Goal: Transaction & Acquisition: Register for event/course

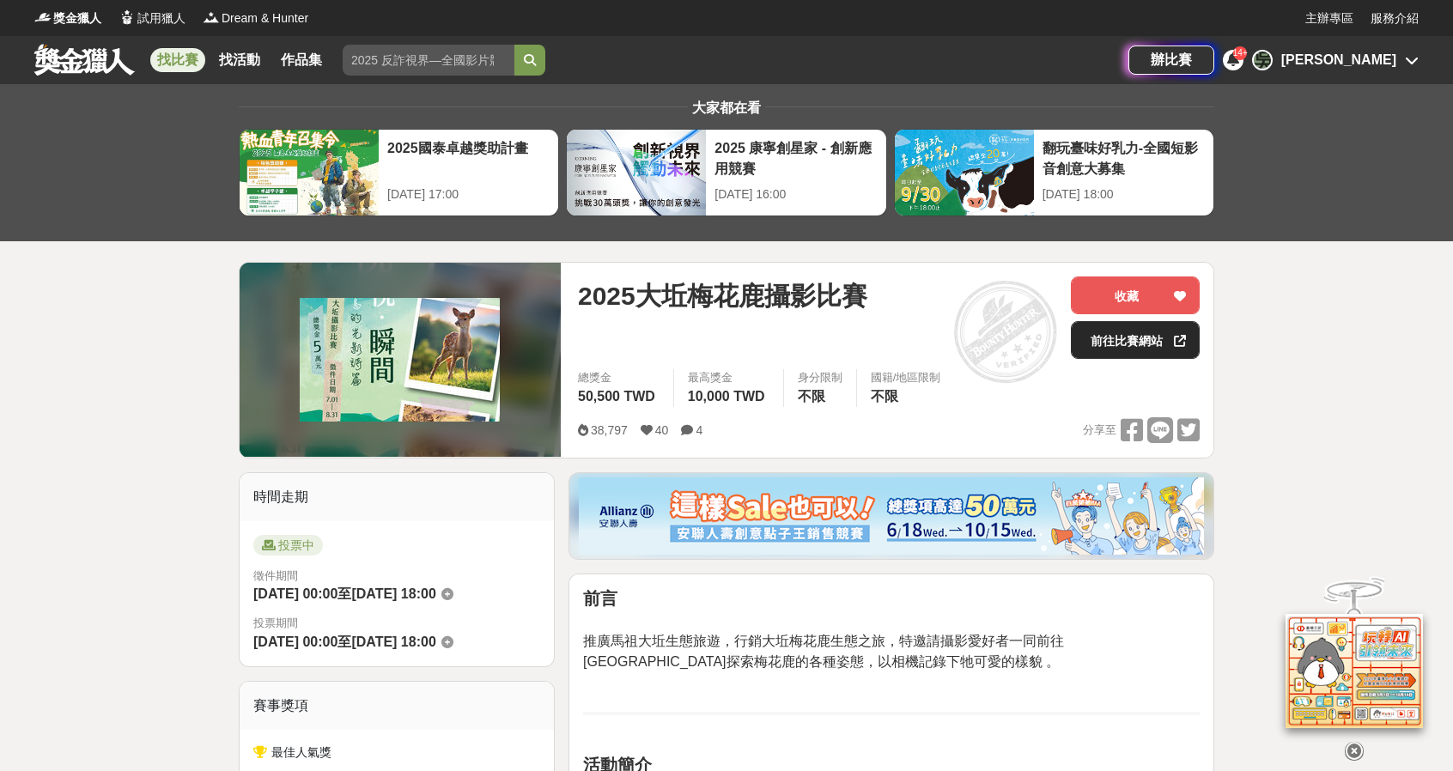
click at [1126, 335] on link "前往比賽網站" at bounding box center [1135, 340] width 129 height 38
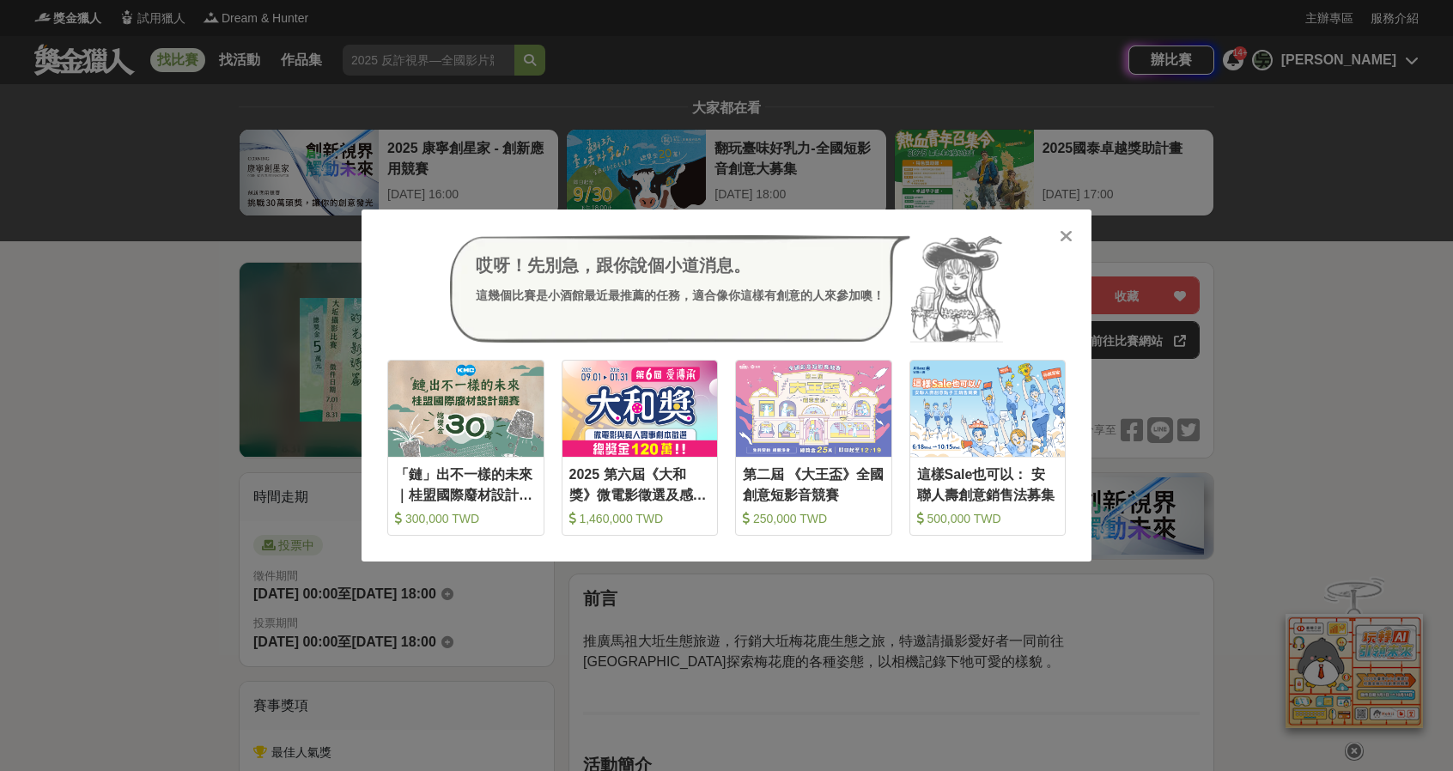
click at [1061, 233] on icon at bounding box center [1065, 236] width 13 height 17
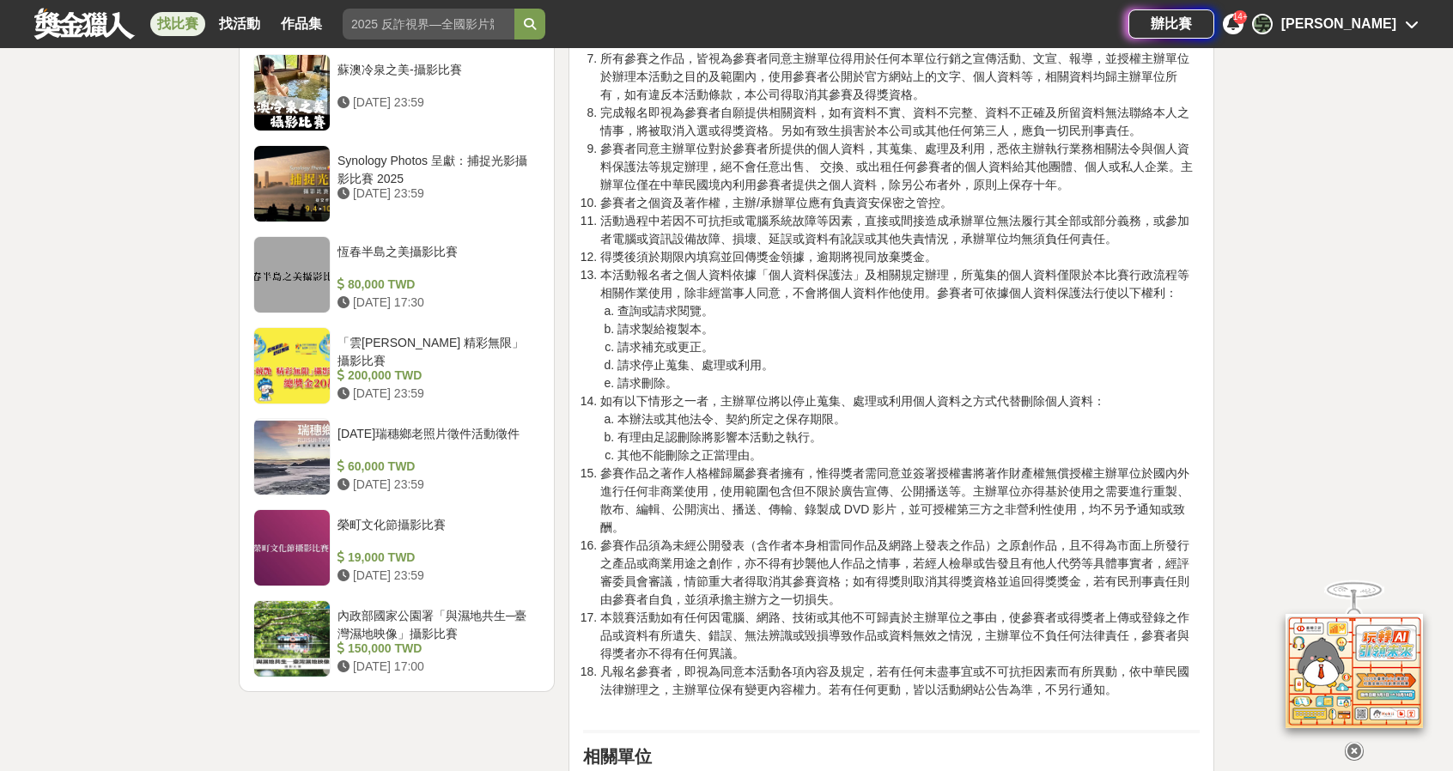
scroll to position [1430, 0]
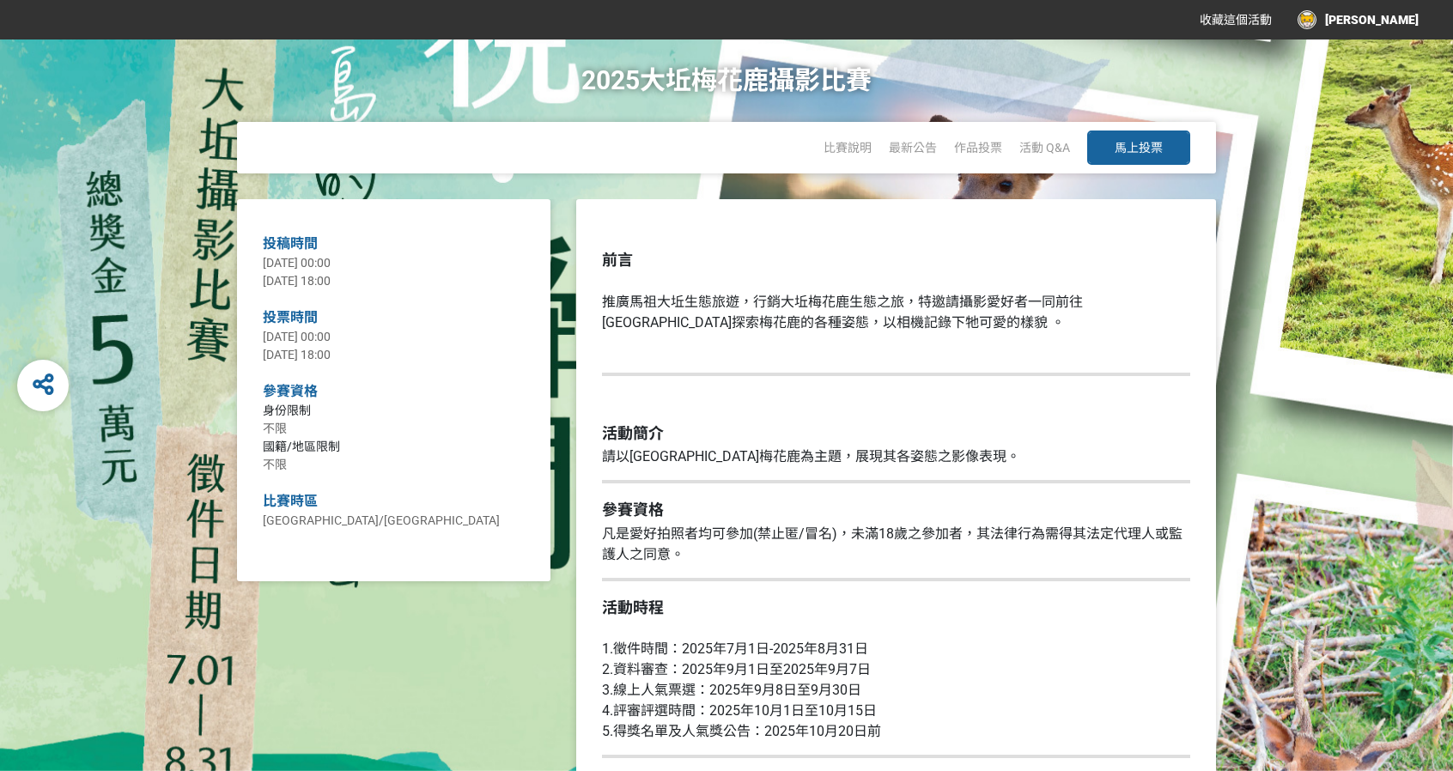
click at [1149, 141] on span "馬上投票" at bounding box center [1138, 148] width 48 height 14
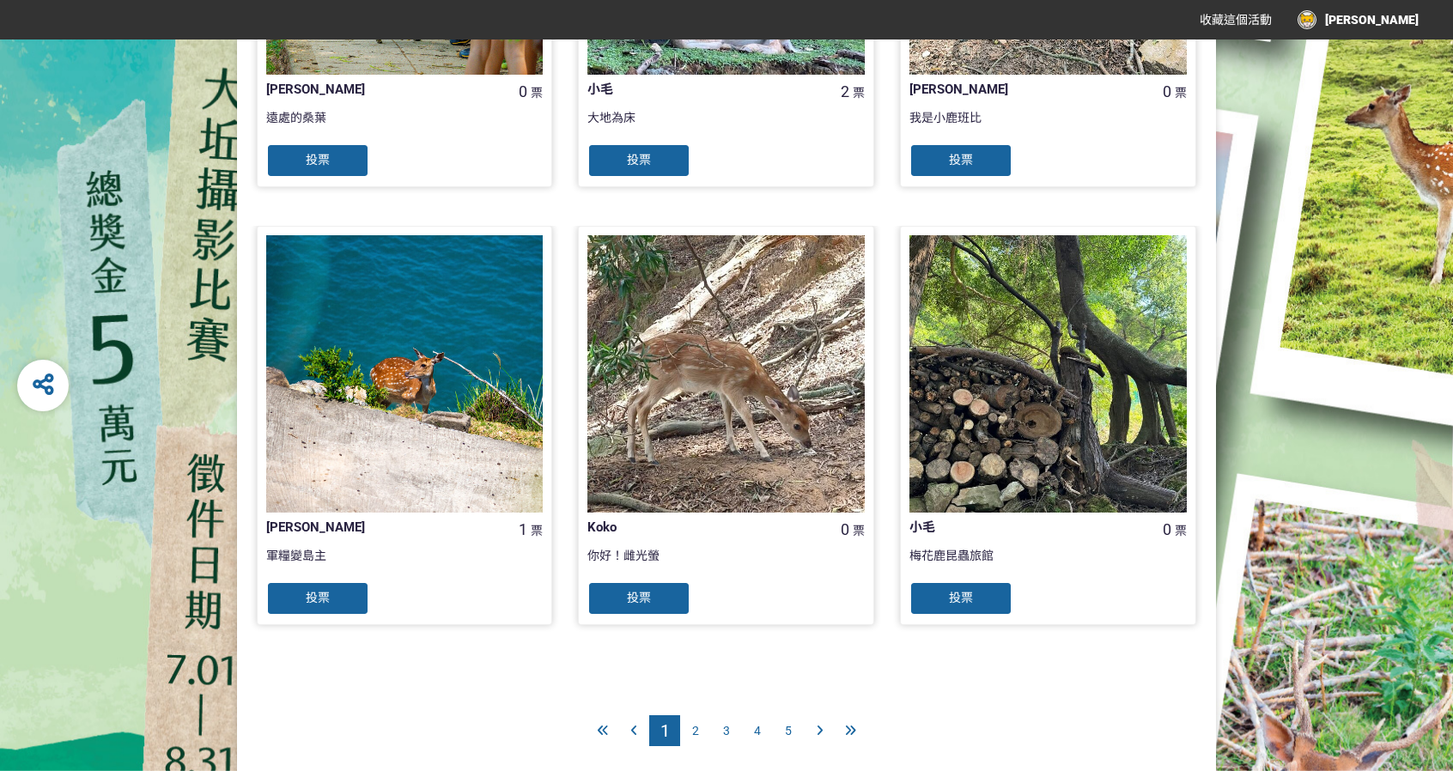
scroll to position [1610, 0]
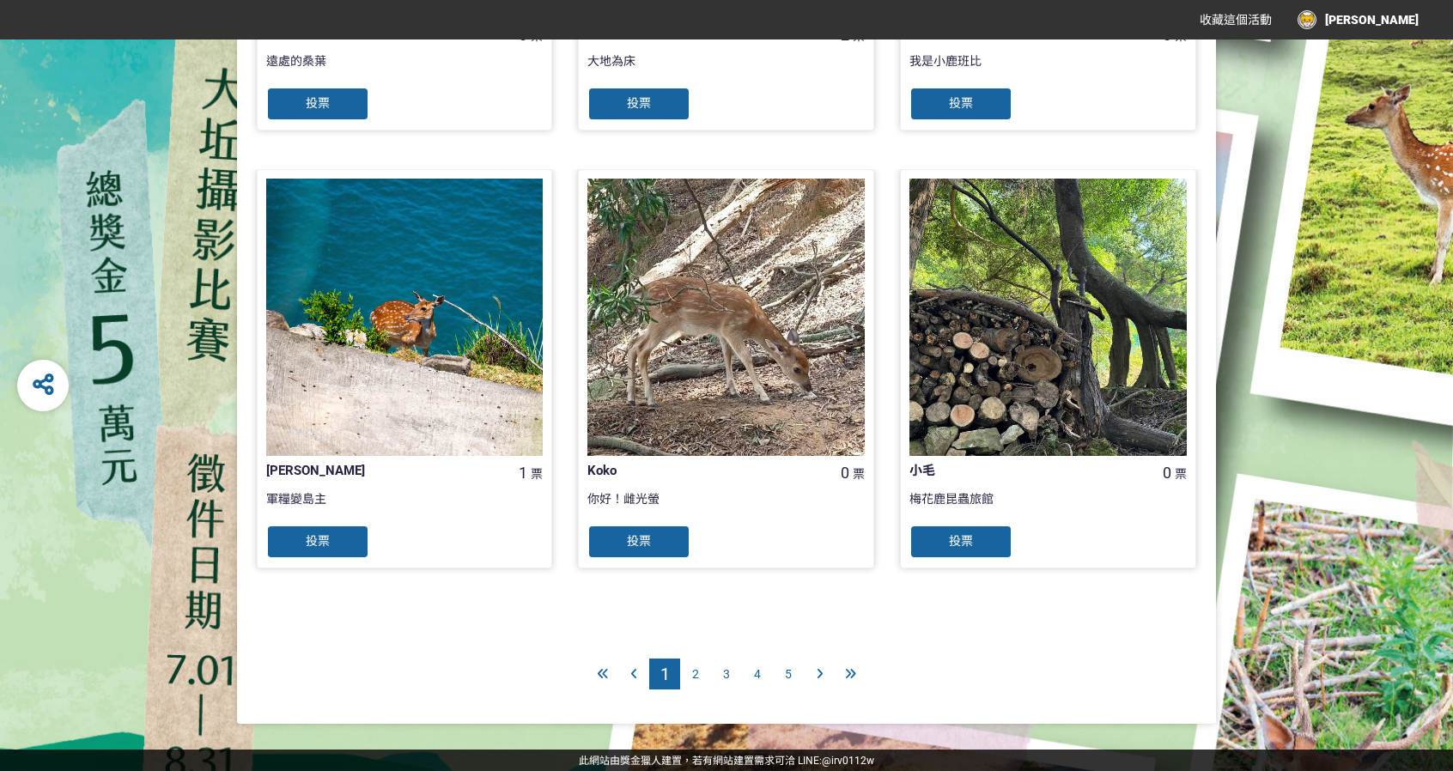
click at [697, 664] on div "2" at bounding box center [695, 673] width 31 height 31
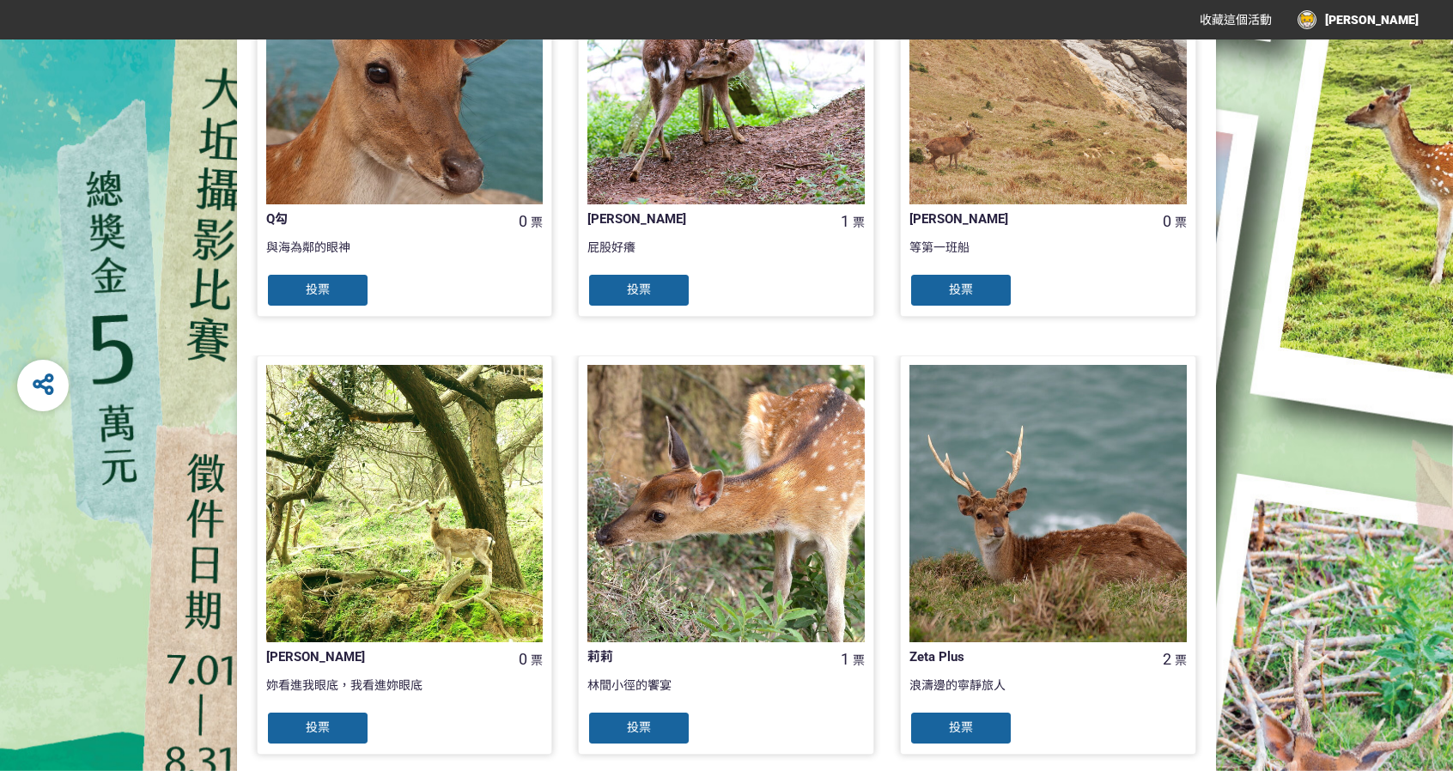
scroll to position [1574, 0]
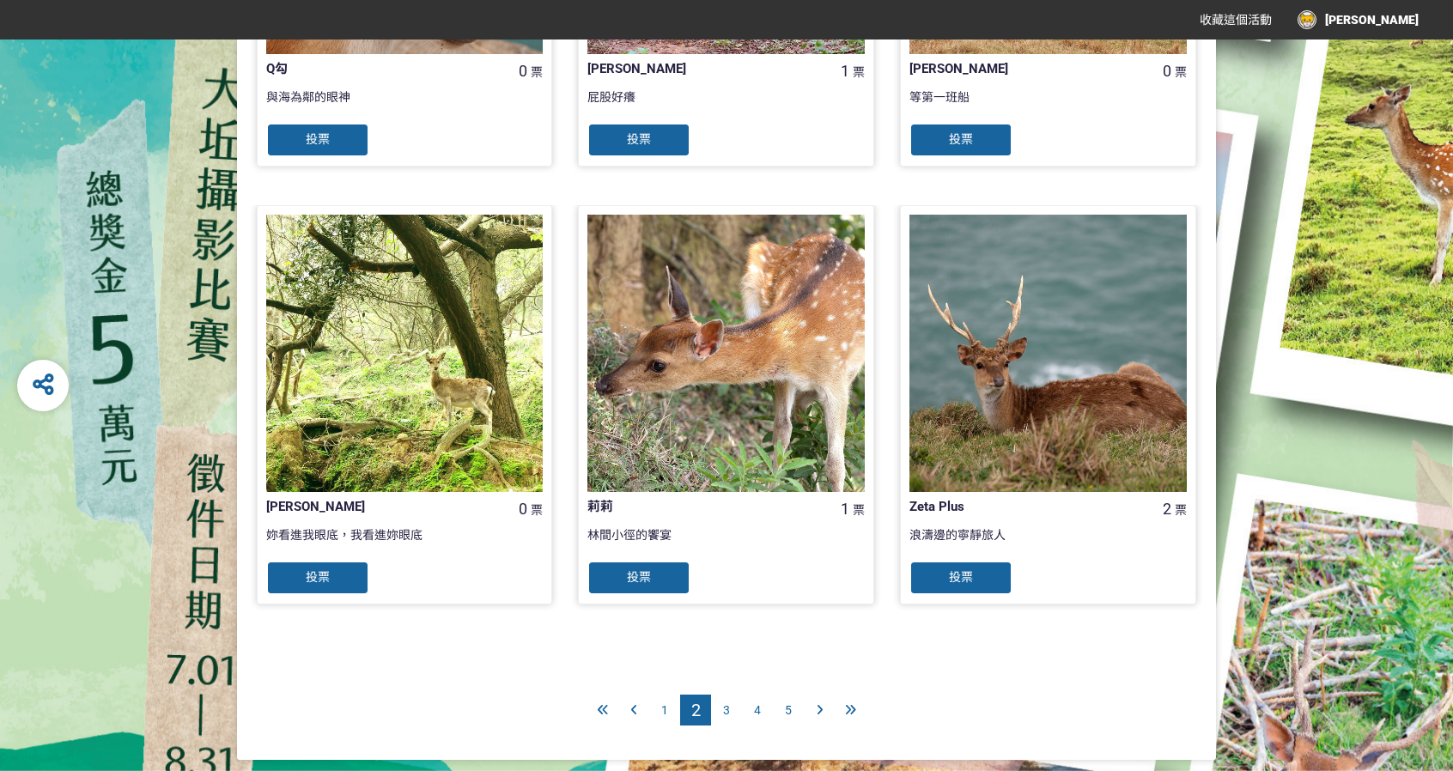
click at [728, 710] on span "3" at bounding box center [726, 710] width 7 height 14
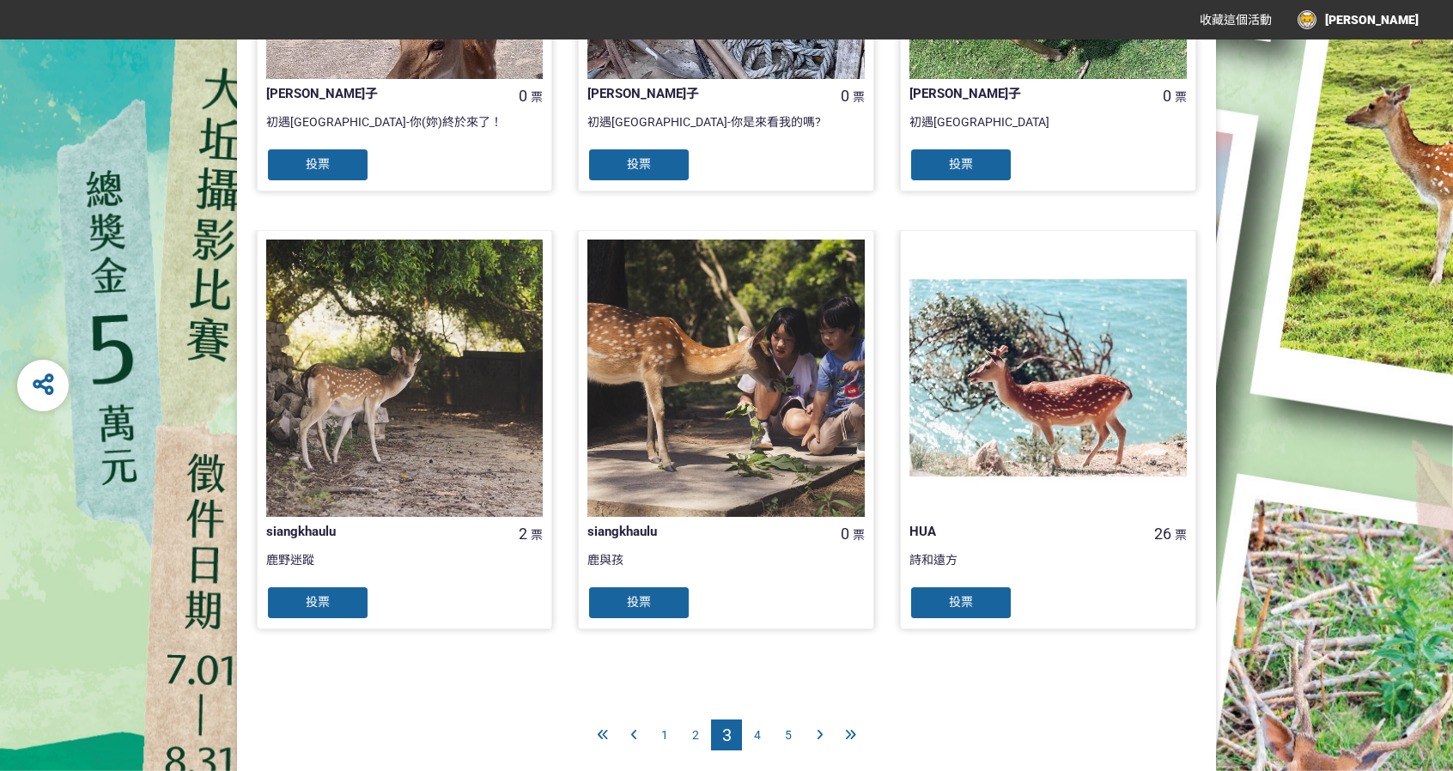
scroll to position [1574, 0]
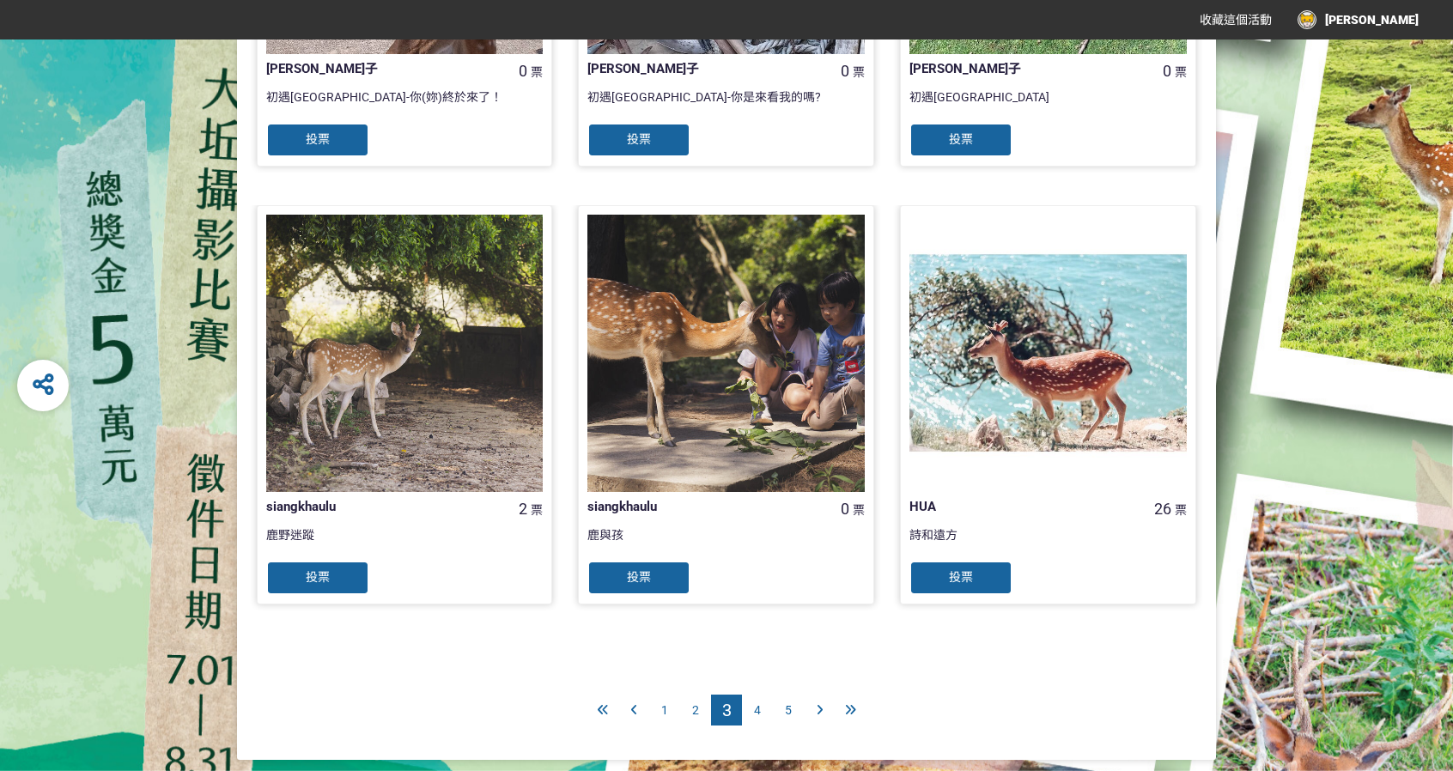
click at [755, 712] on span "4" at bounding box center [757, 710] width 7 height 14
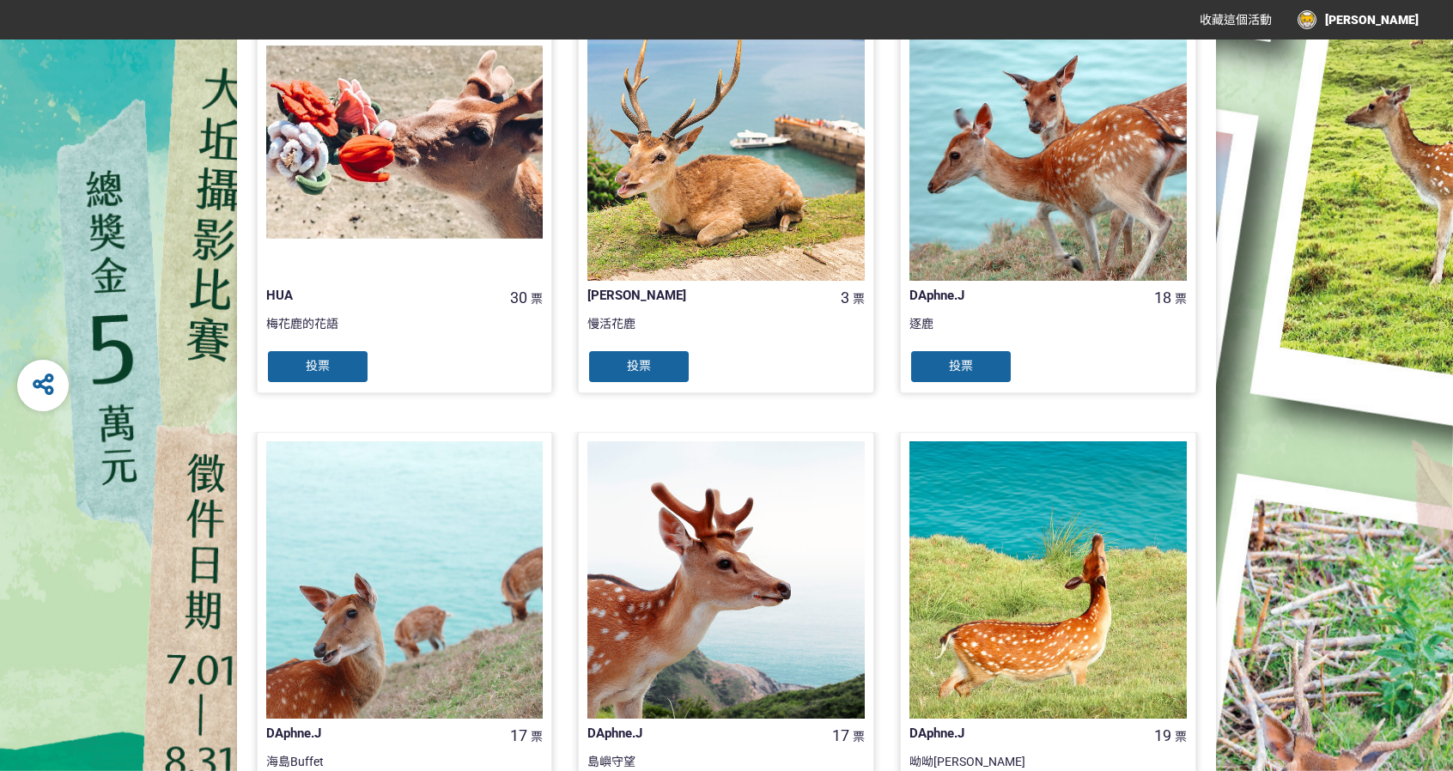
scroll to position [1001, 0]
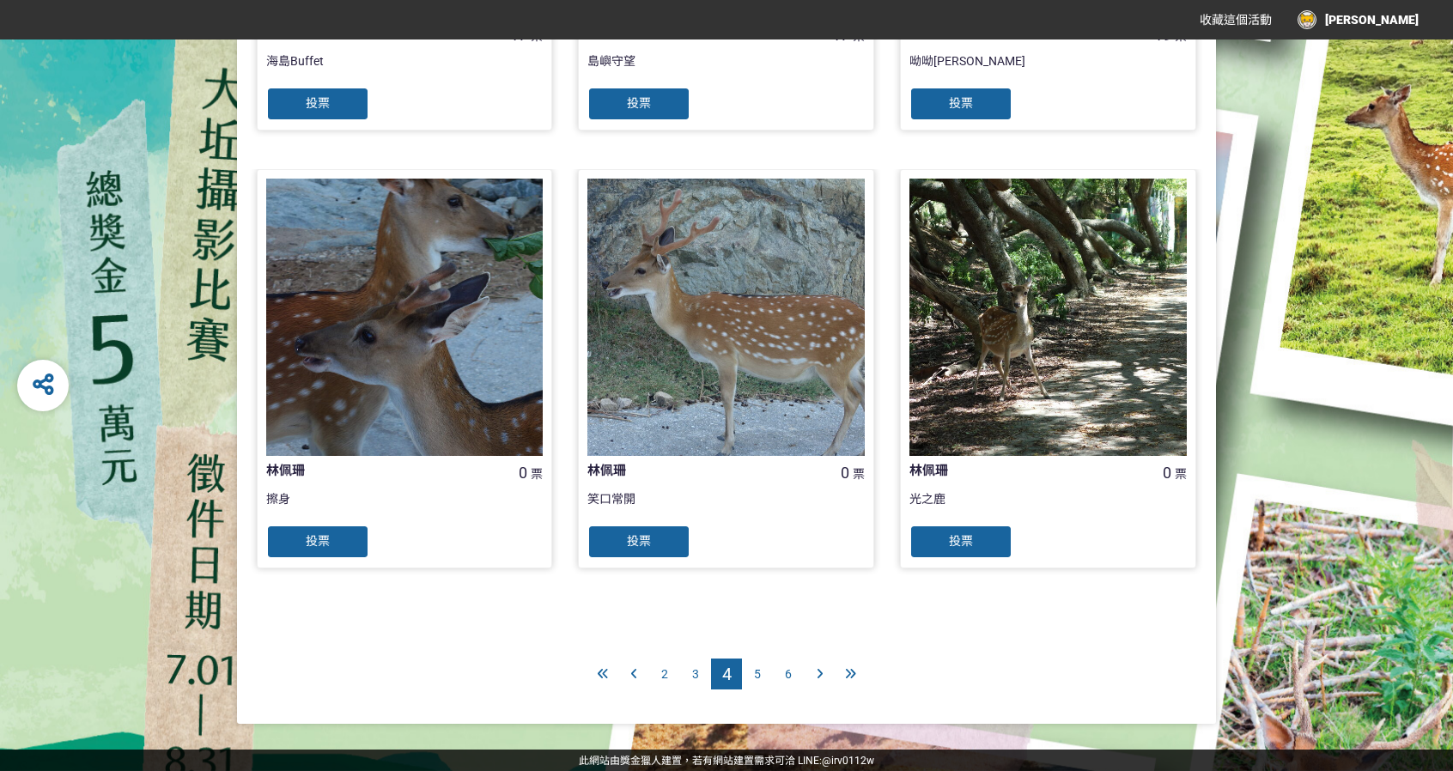
click at [761, 683] on div "5" at bounding box center [757, 673] width 31 height 31
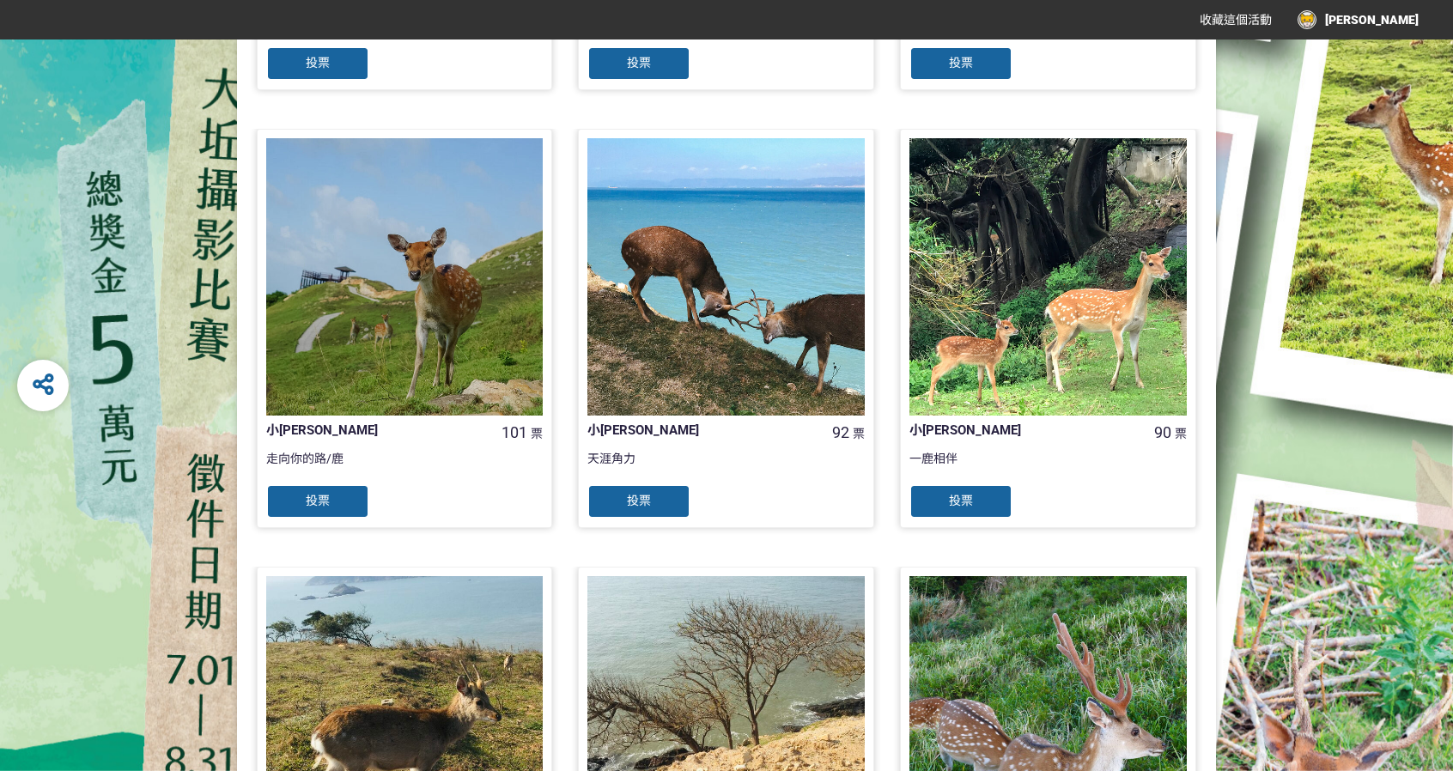
scroll to position [715, 0]
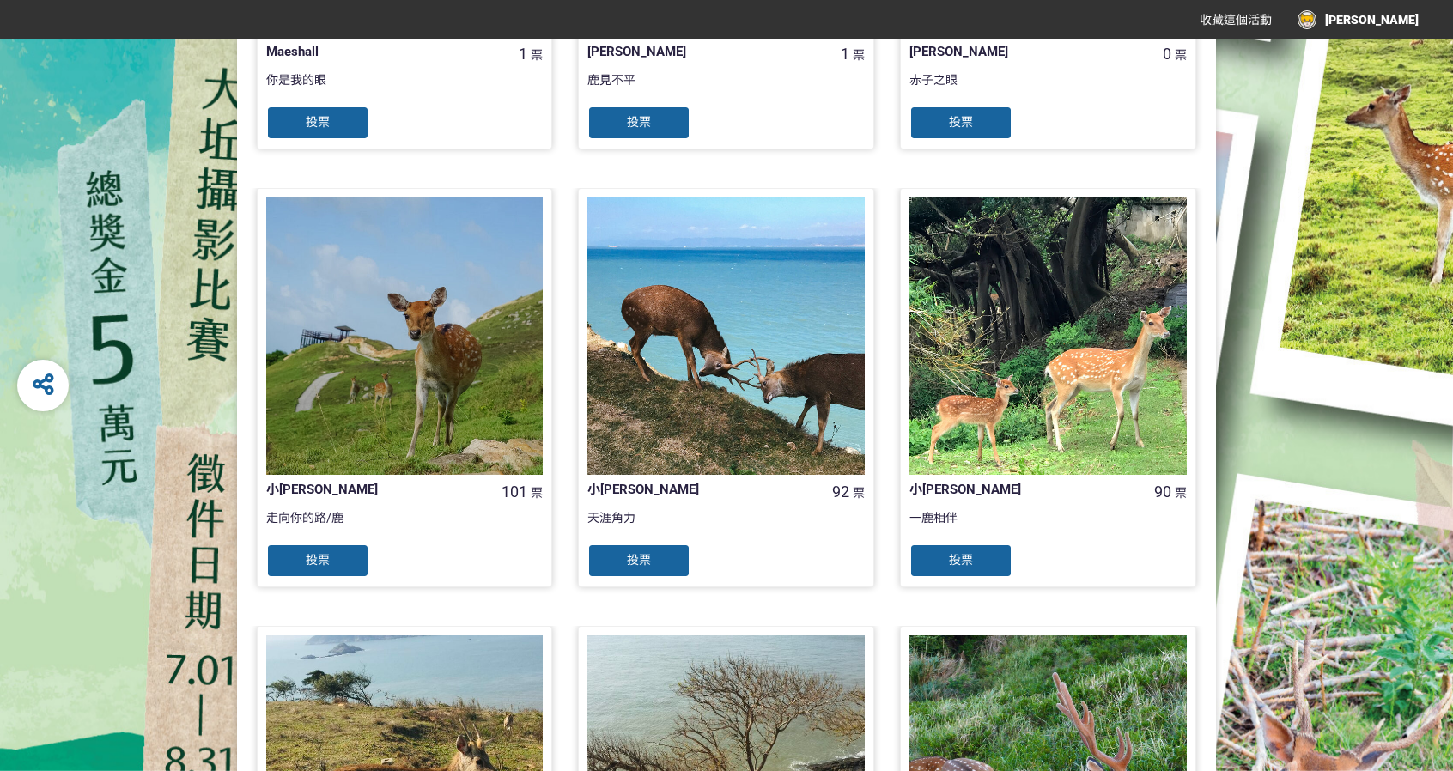
click at [288, 486] on div "小[PERSON_NAME]" at bounding box center [376, 490] width 221 height 20
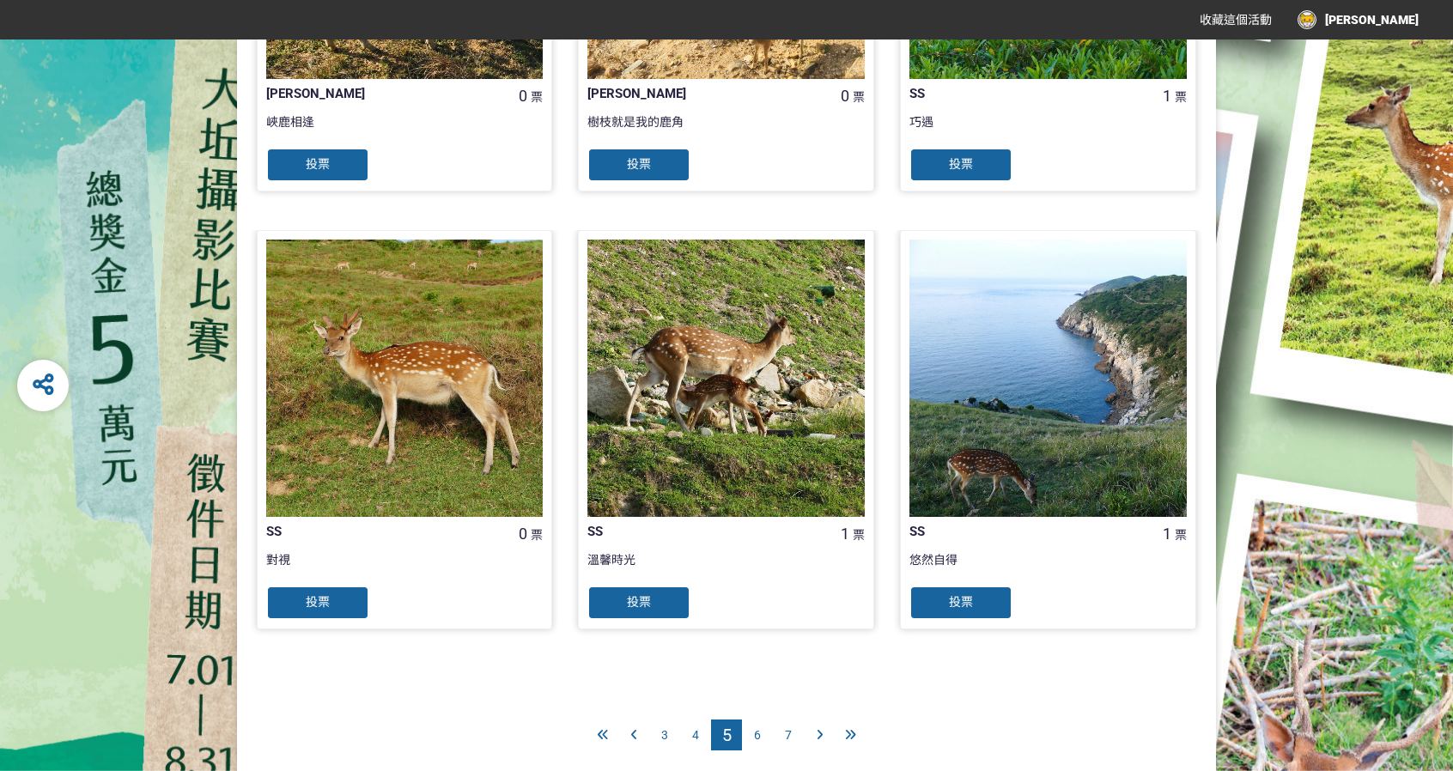
scroll to position [1574, 0]
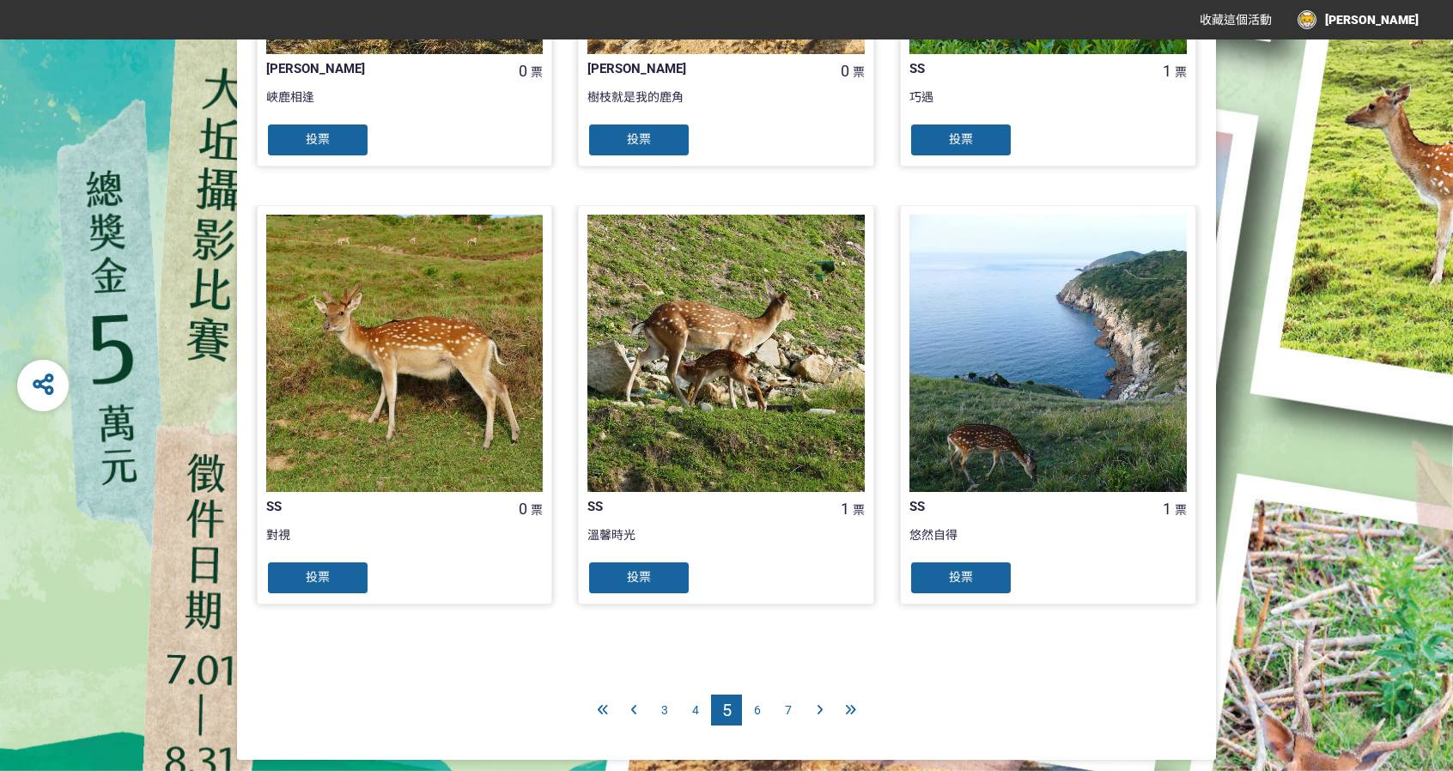
click at [762, 708] on div "6" at bounding box center [757, 710] width 31 height 31
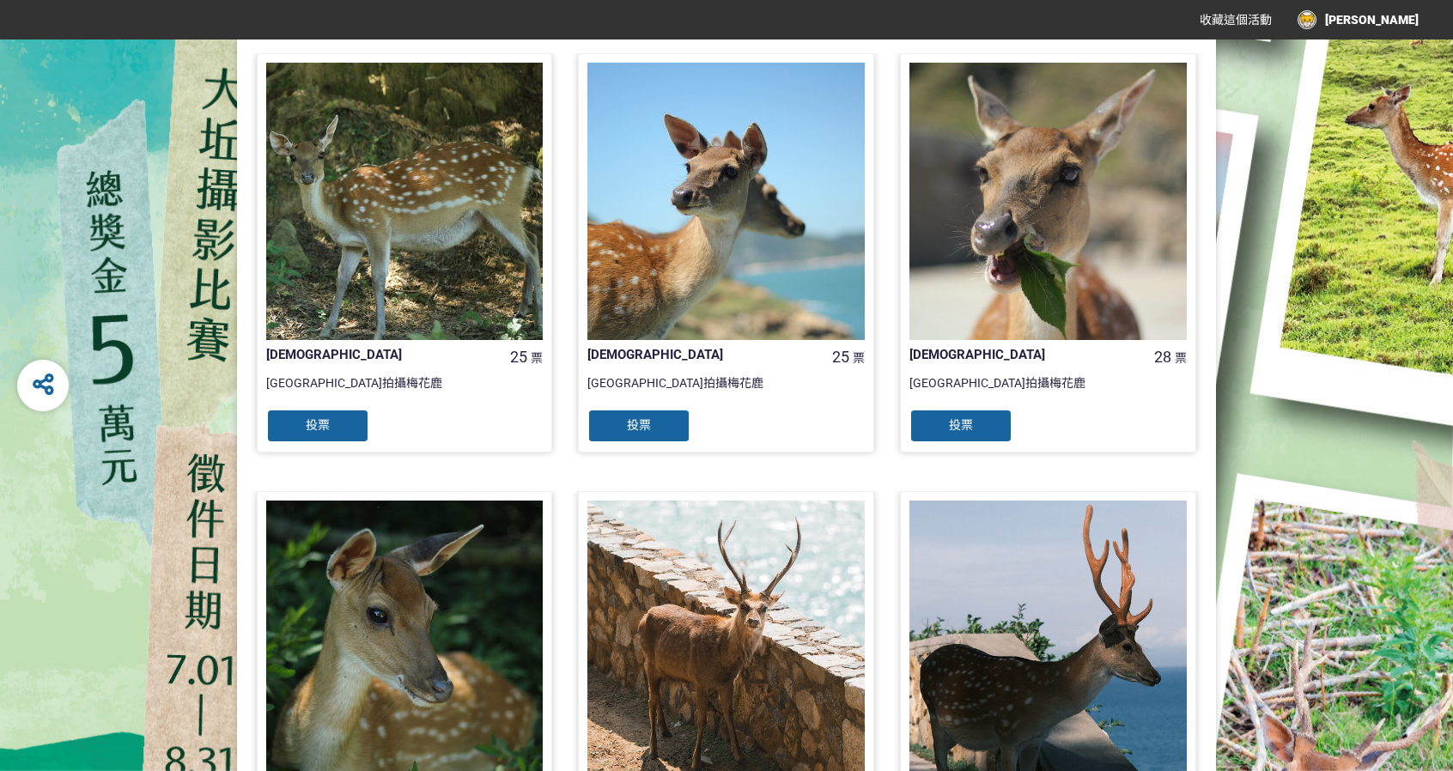
scroll to position [1574, 0]
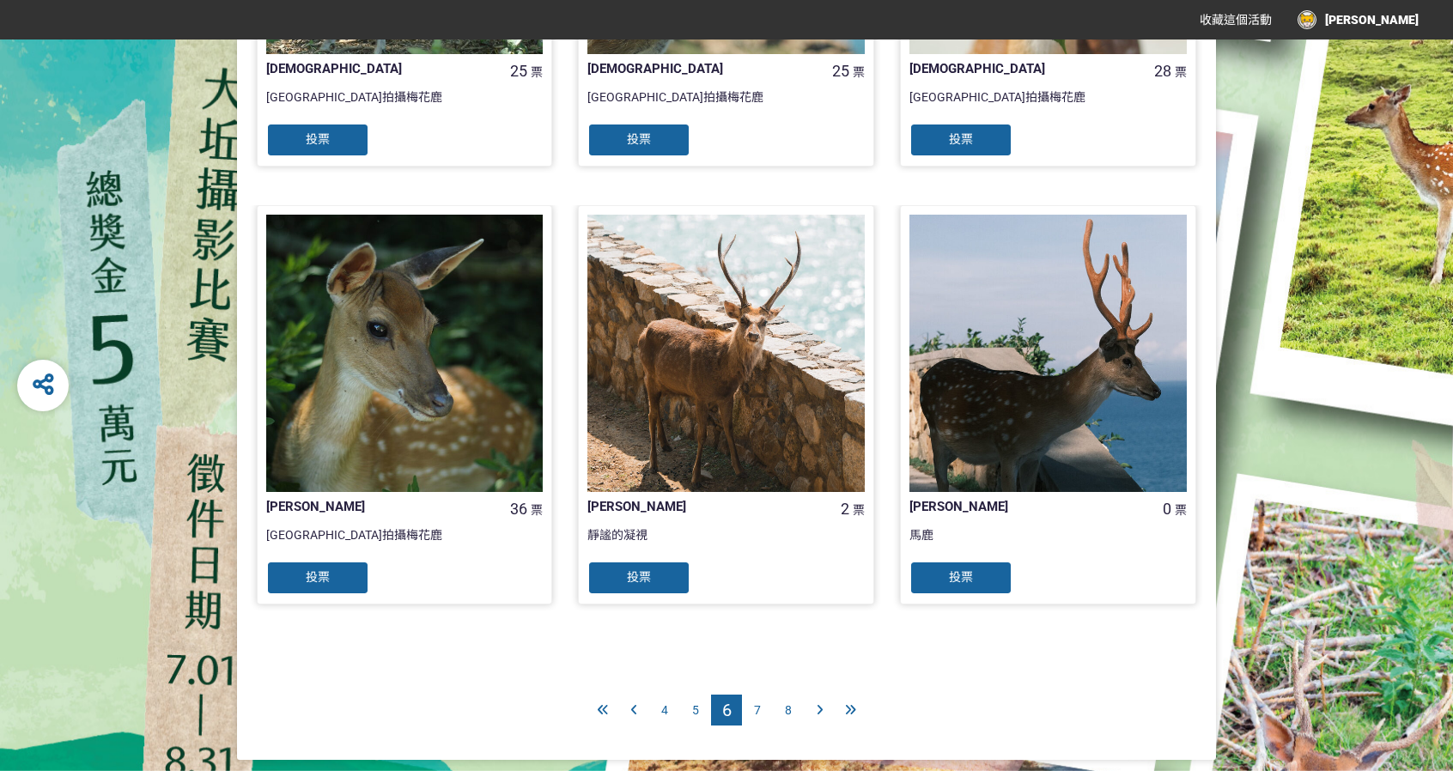
click at [762, 707] on div "7" at bounding box center [757, 710] width 31 height 31
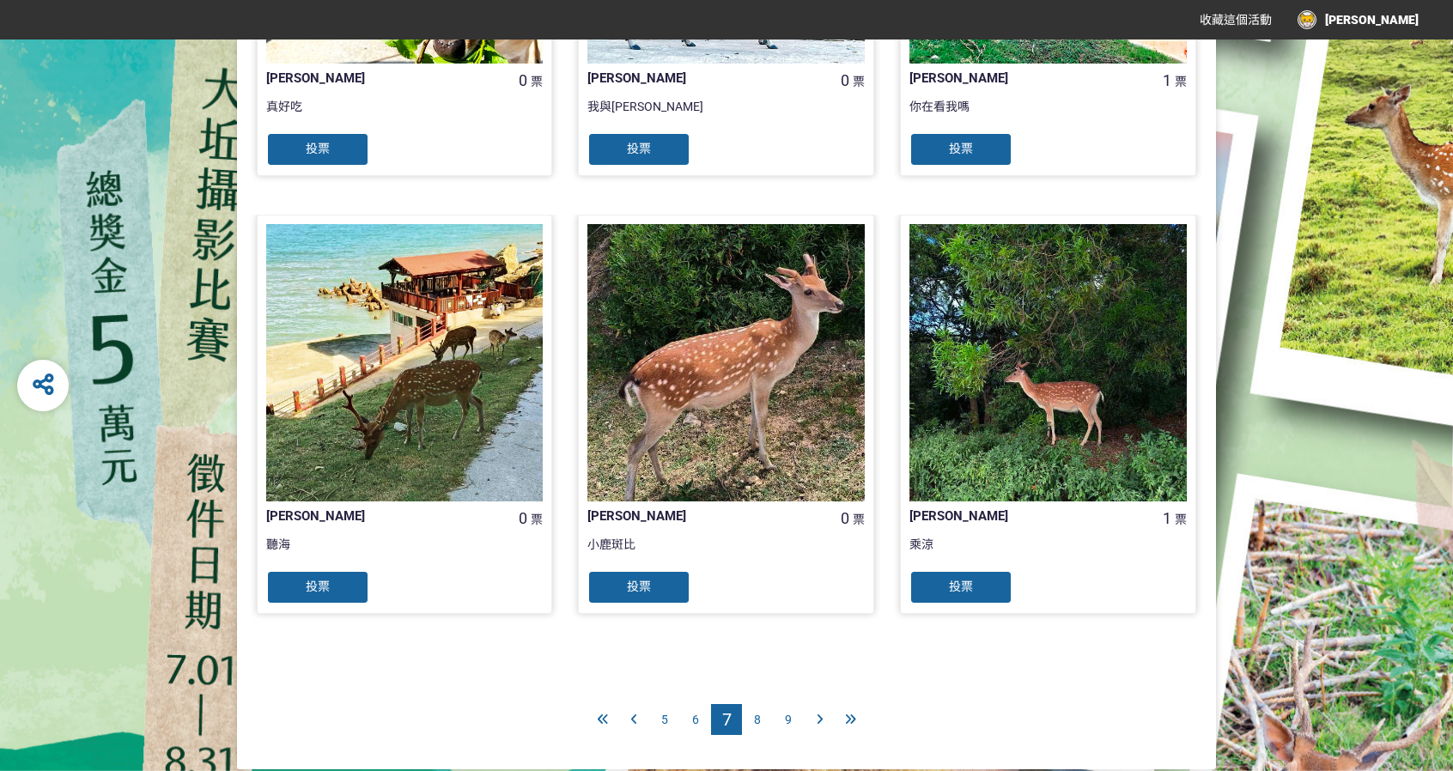
scroll to position [1610, 0]
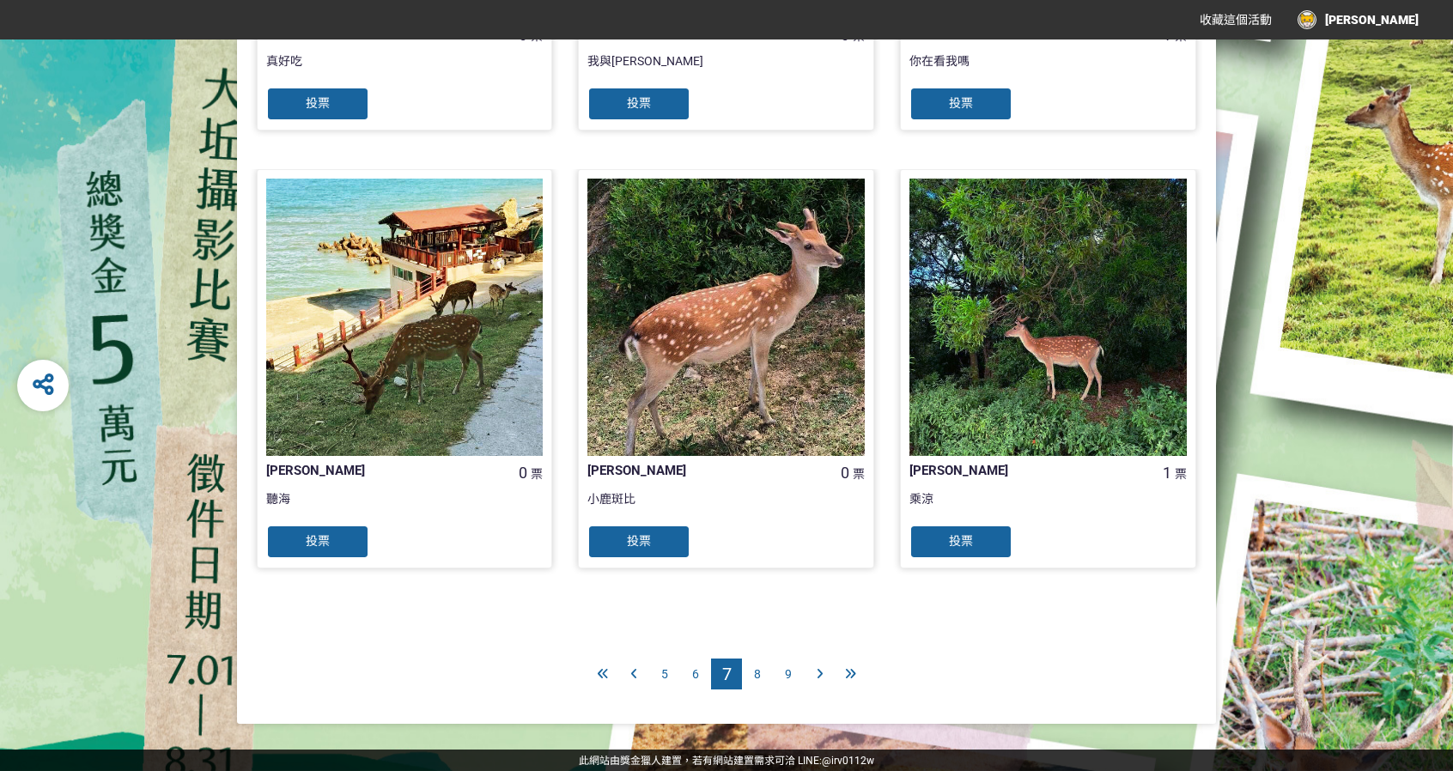
click at [757, 677] on span "8" at bounding box center [757, 674] width 7 height 14
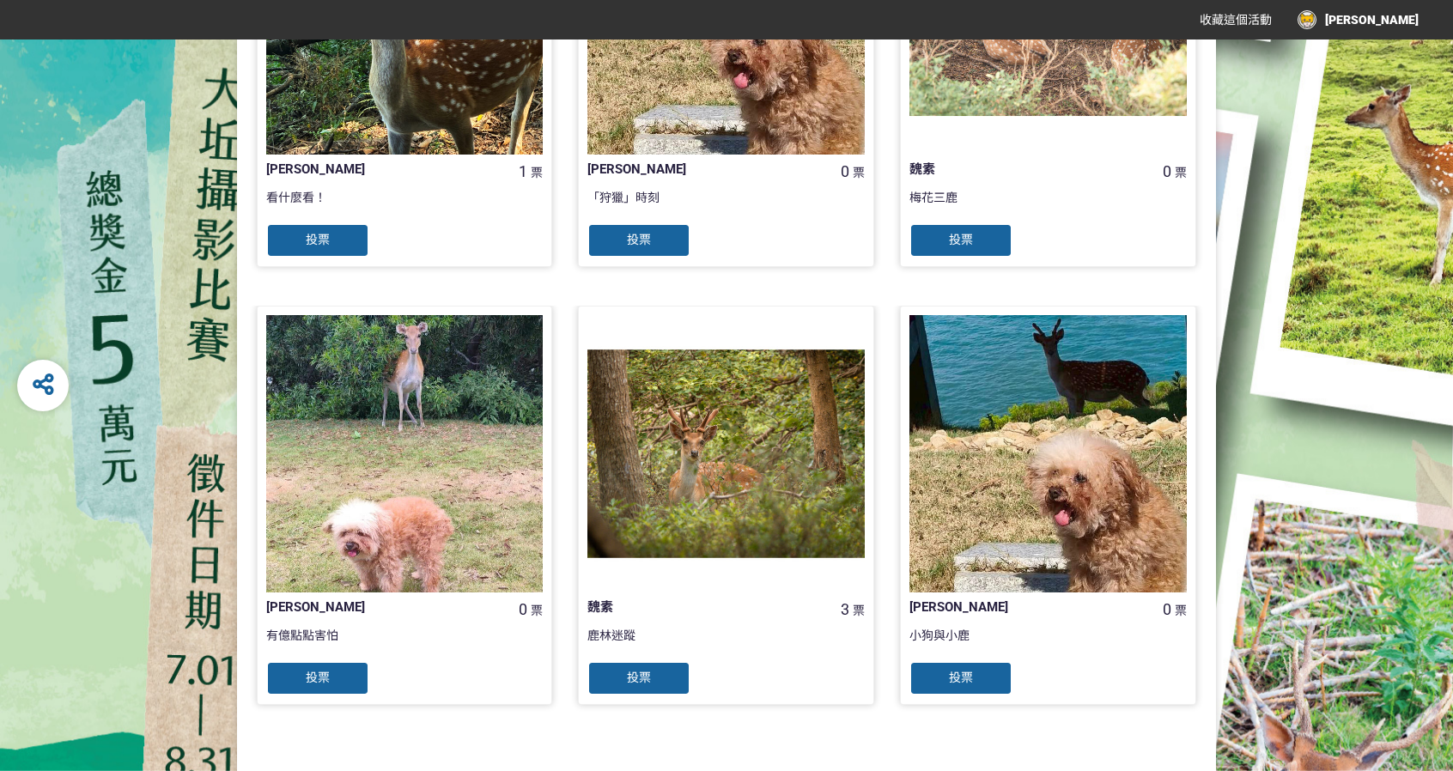
scroll to position [1610, 0]
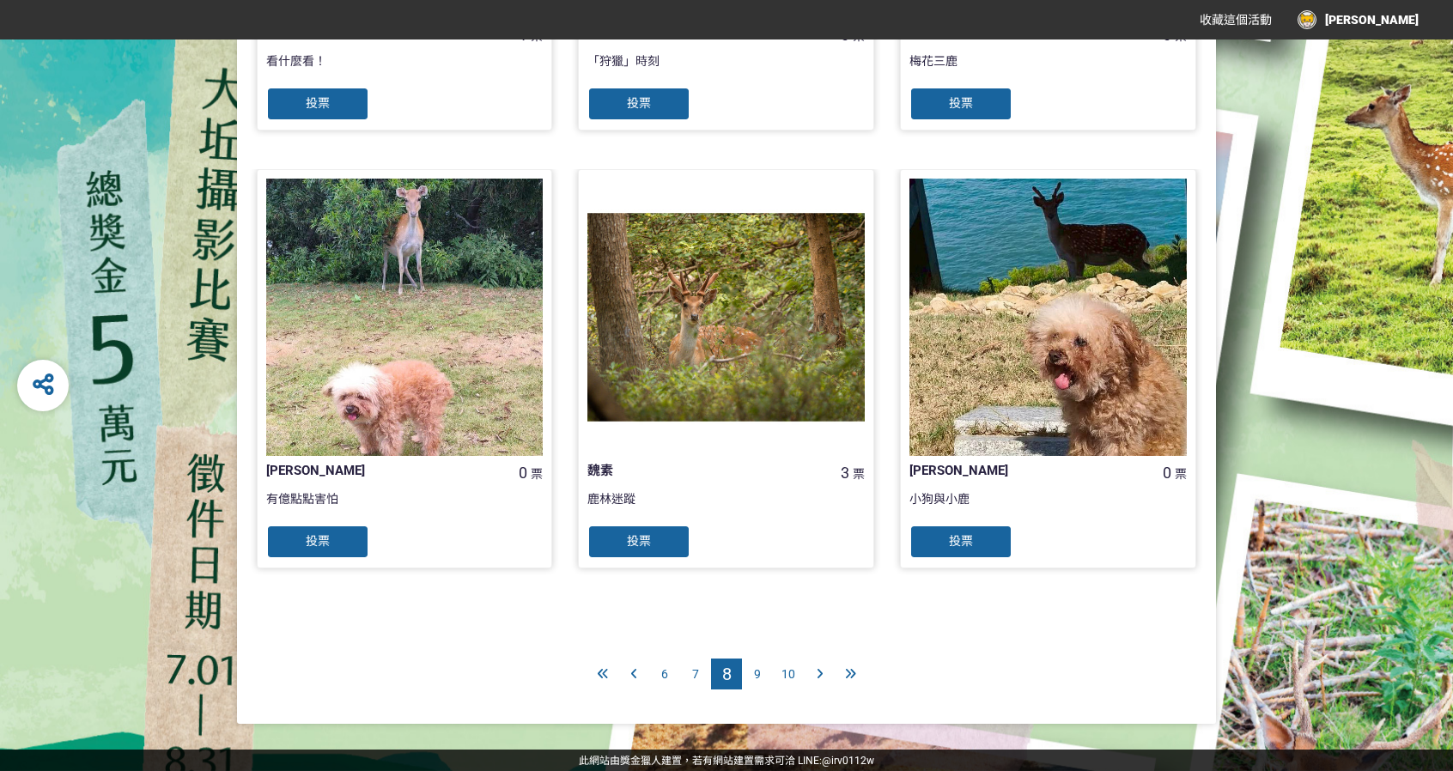
click at [651, 540] on span "投票" at bounding box center [639, 541] width 24 height 14
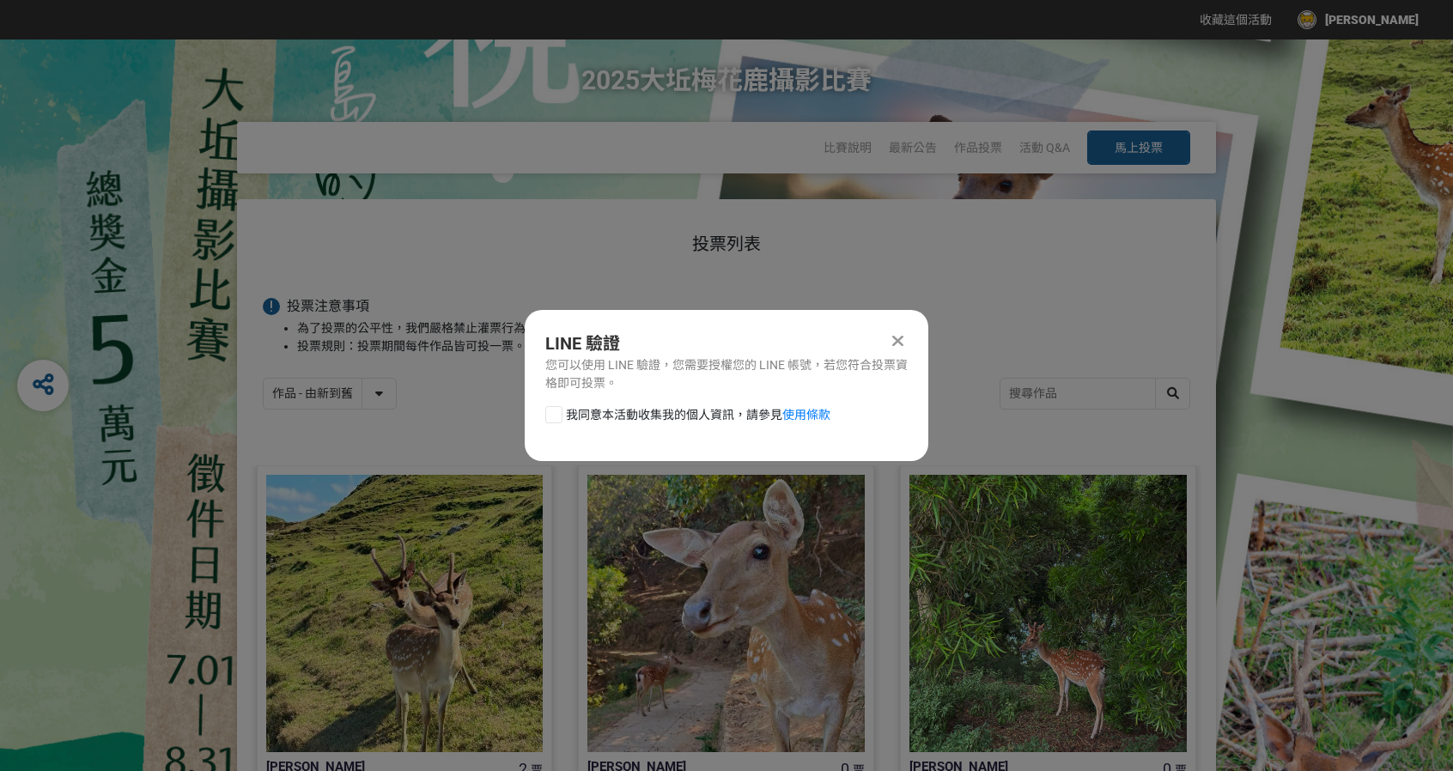
scroll to position [0, 0]
click at [551, 415] on div at bounding box center [553, 414] width 17 height 17
checkbox input "true"
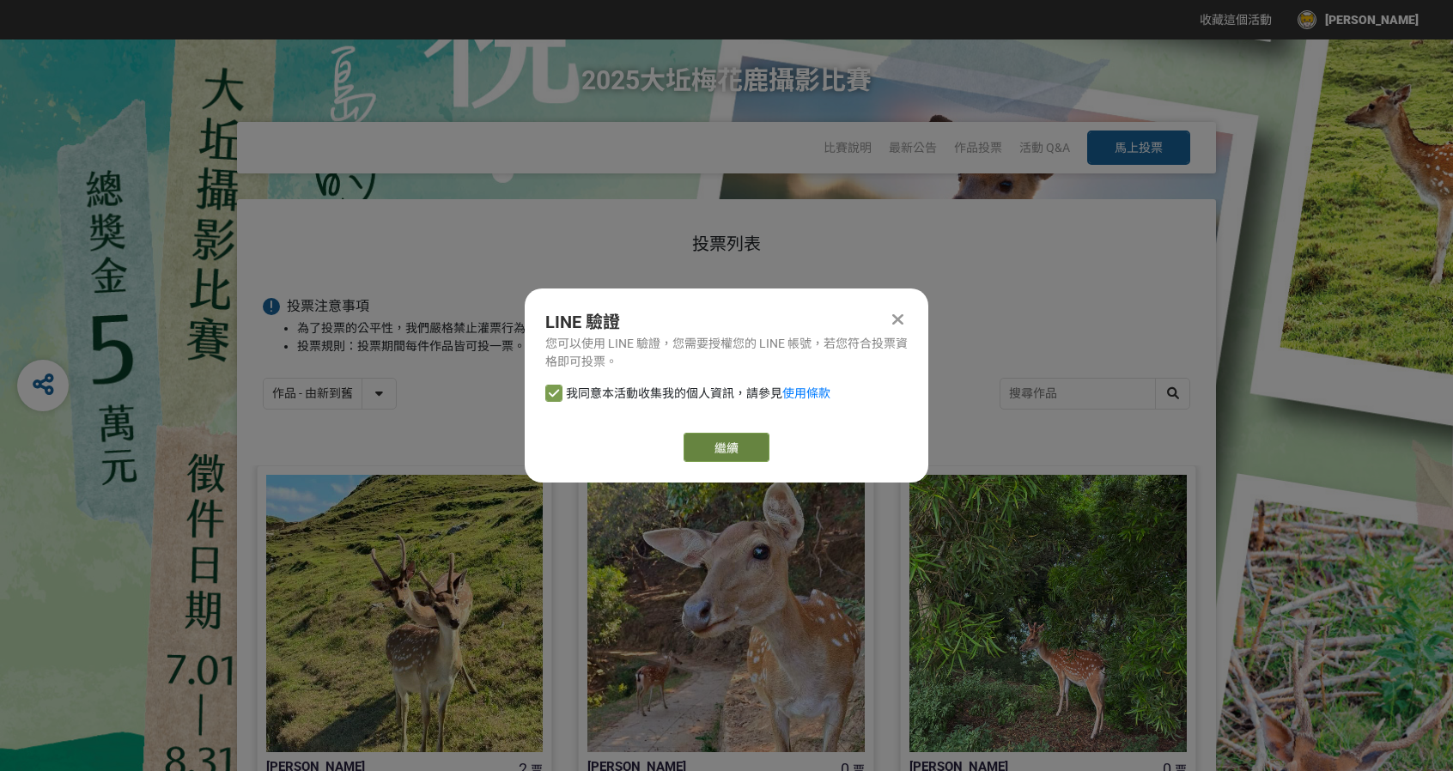
click at [695, 444] on link "繼續" at bounding box center [726, 447] width 86 height 29
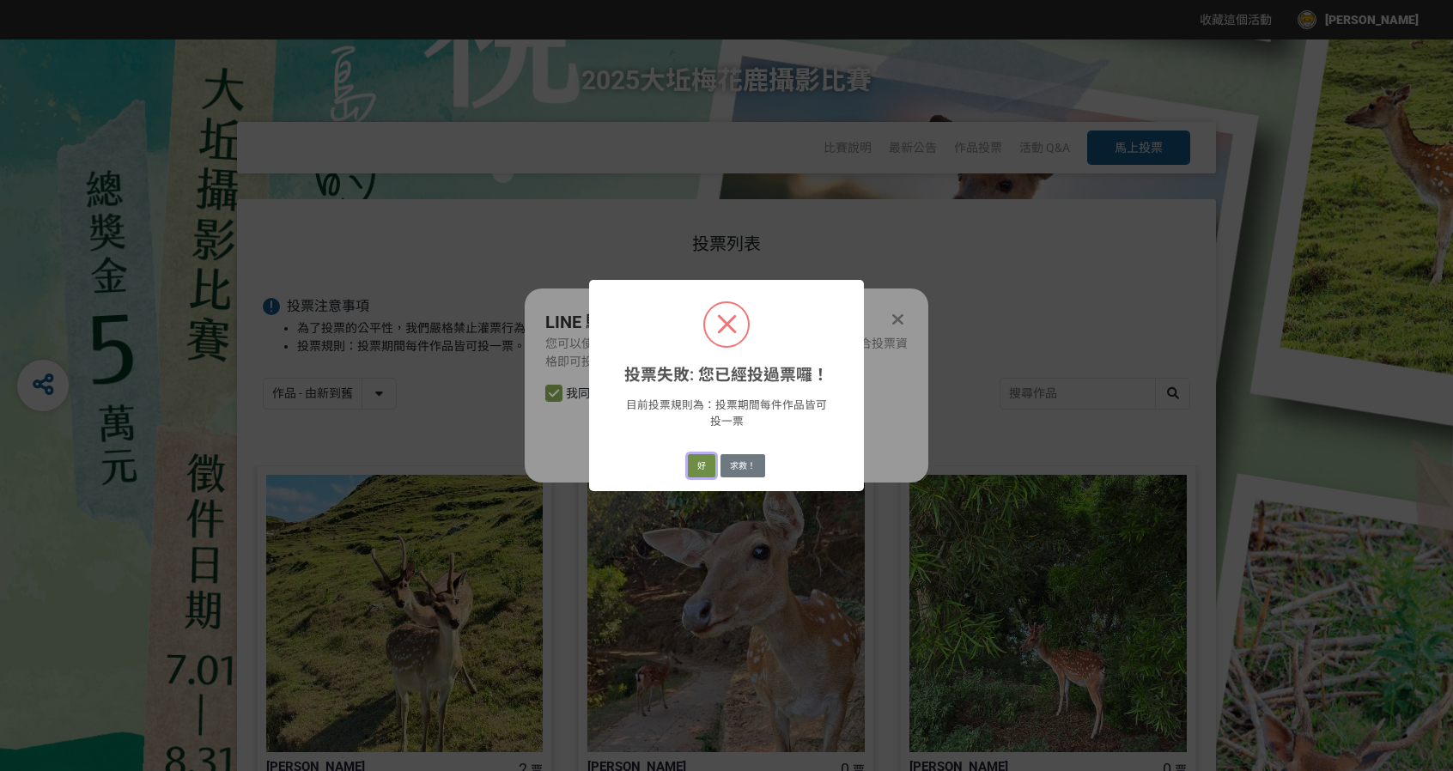
click at [704, 461] on button "好" at bounding box center [701, 466] width 27 height 24
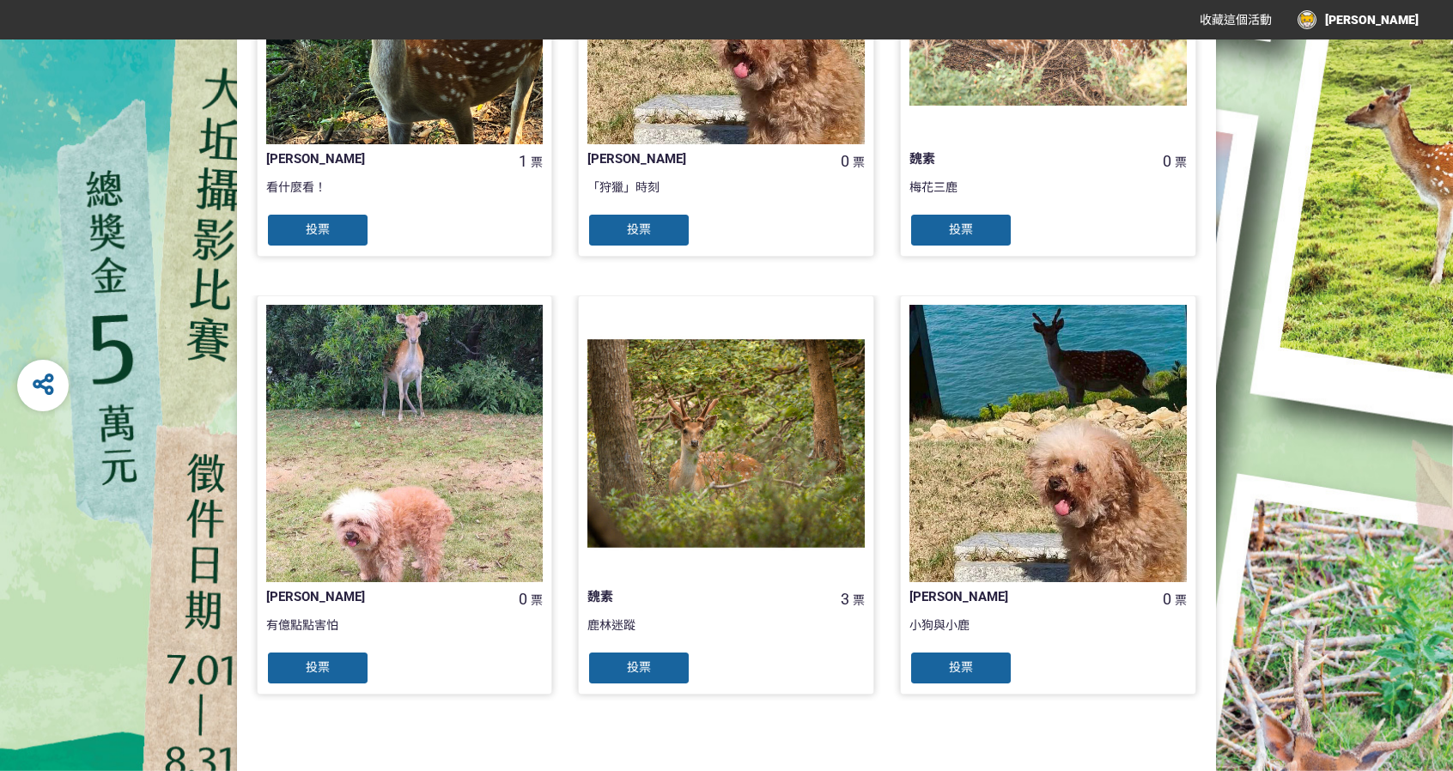
scroll to position [1610, 0]
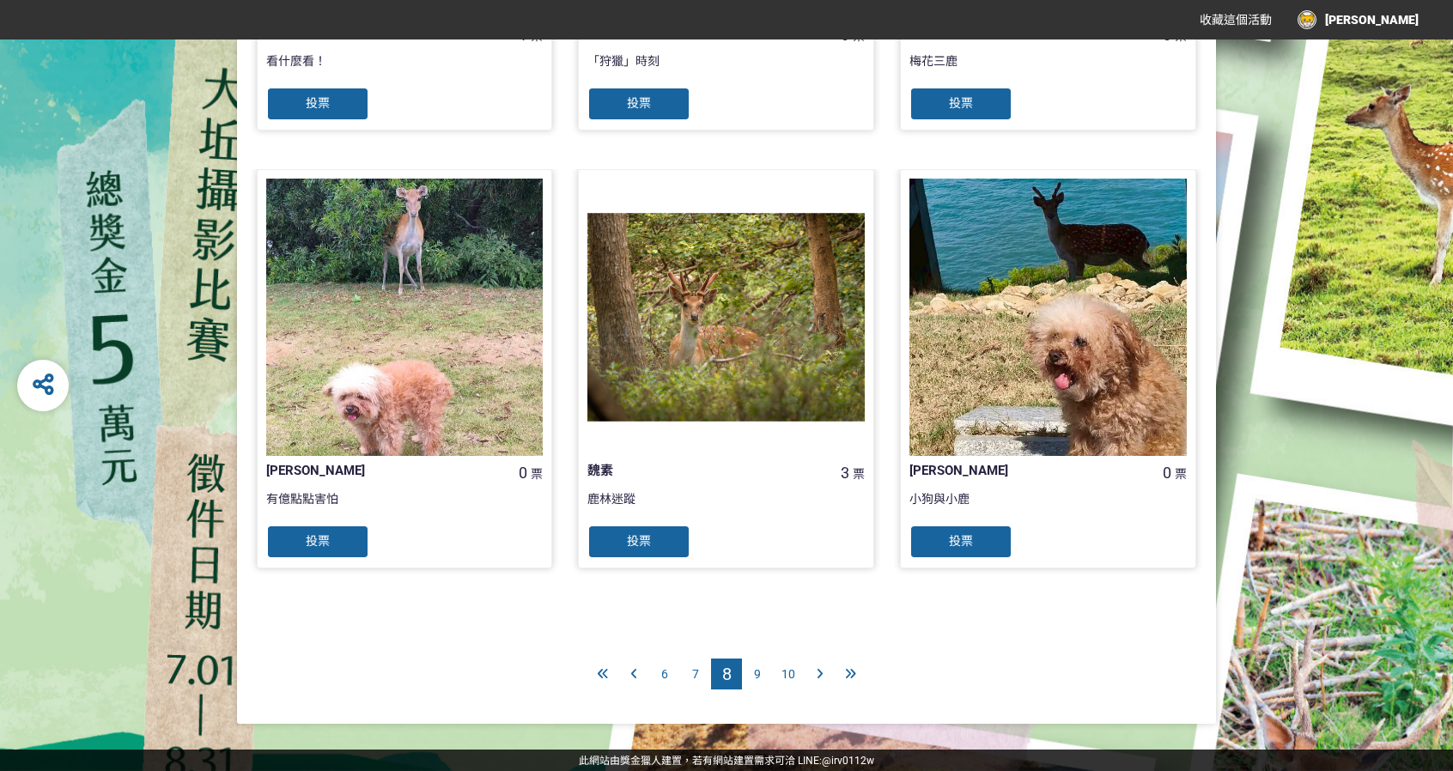
click at [755, 670] on span "9" at bounding box center [757, 674] width 7 height 14
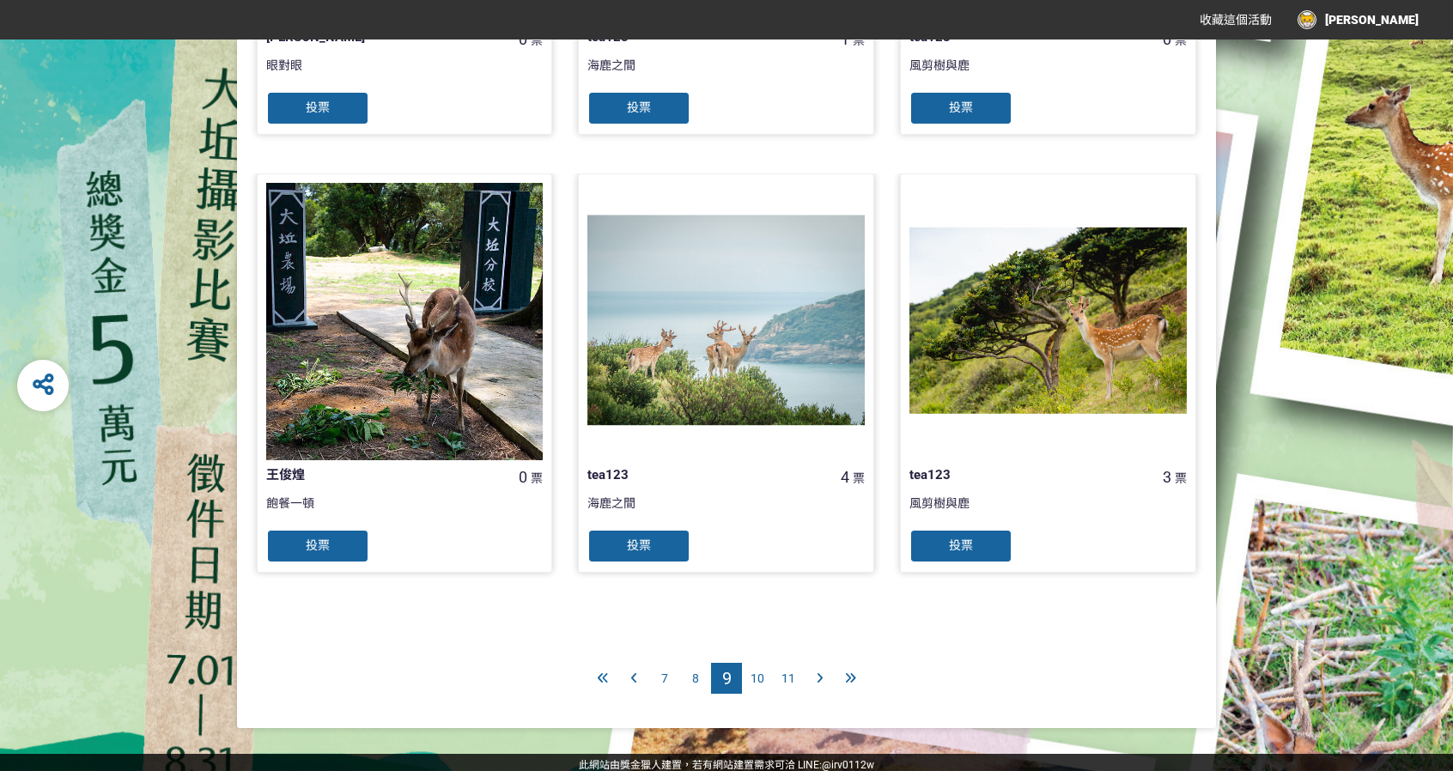
scroll to position [1610, 0]
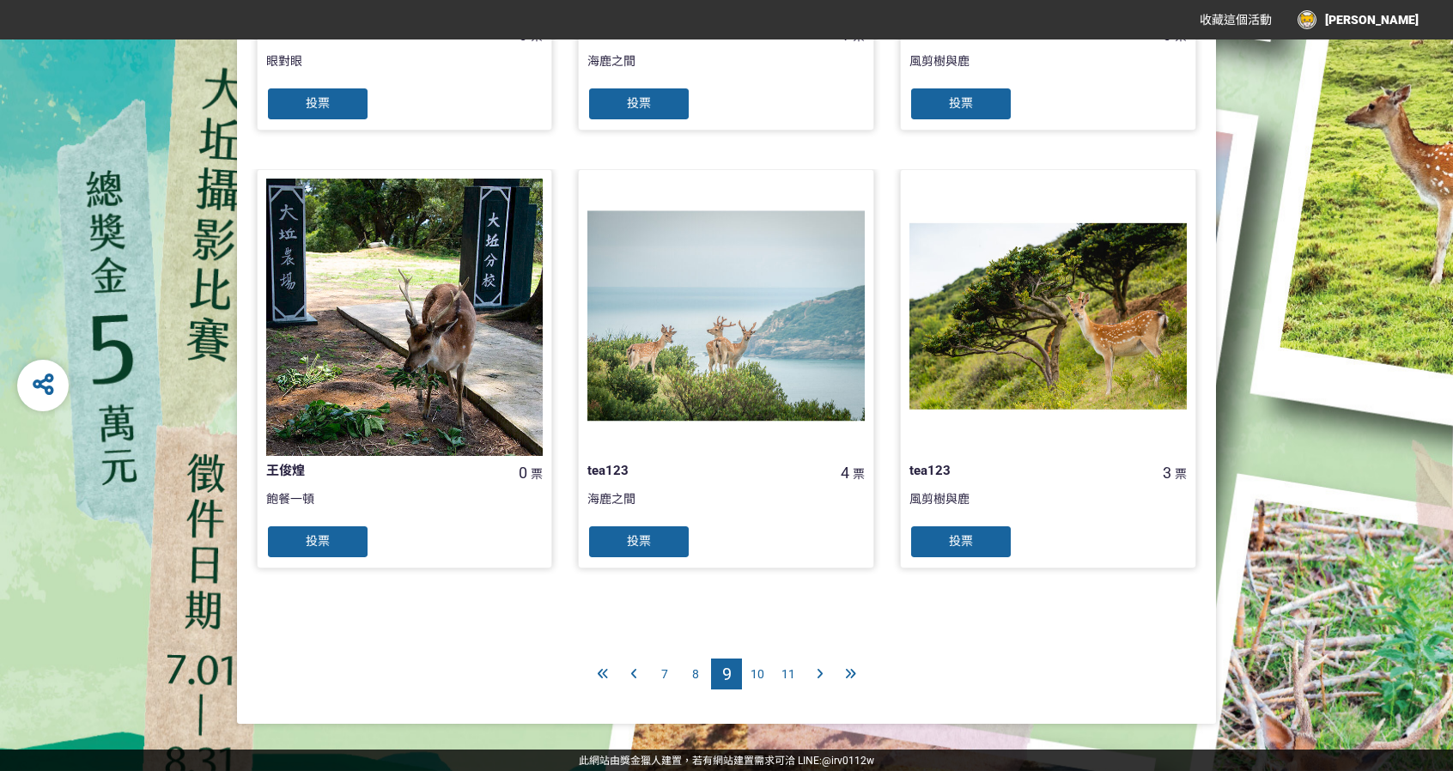
click at [755, 672] on span "10" at bounding box center [757, 674] width 14 height 14
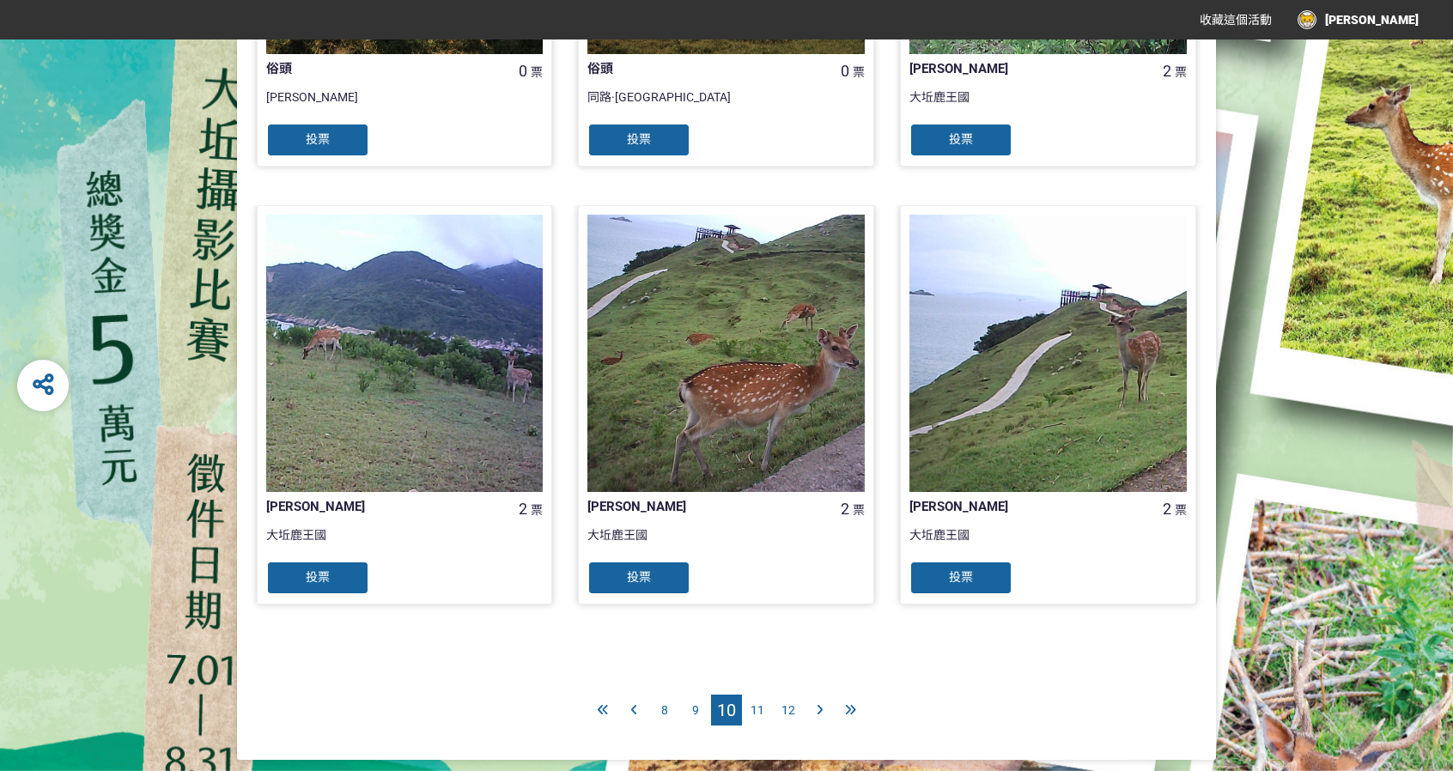
scroll to position [1610, 0]
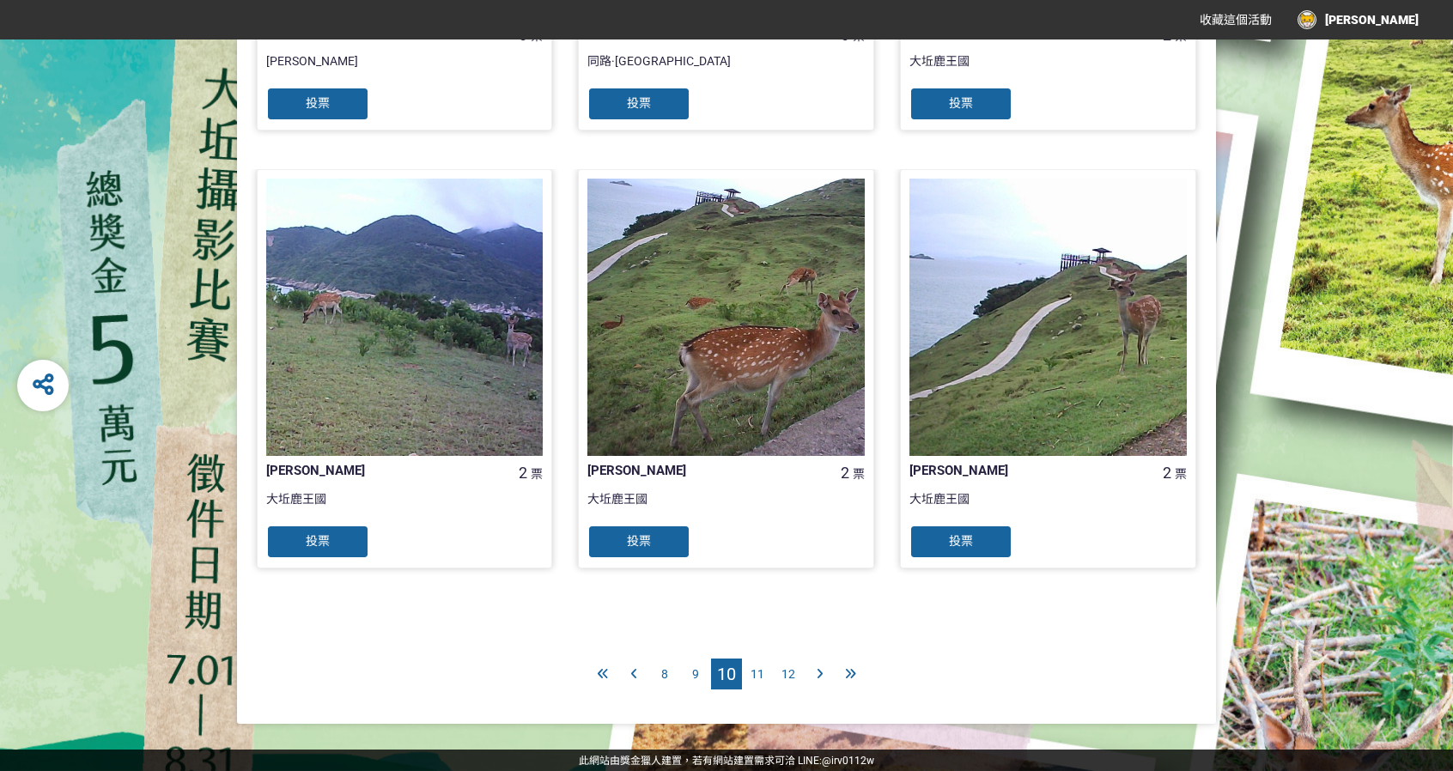
click at [761, 669] on span "11" at bounding box center [757, 674] width 14 height 14
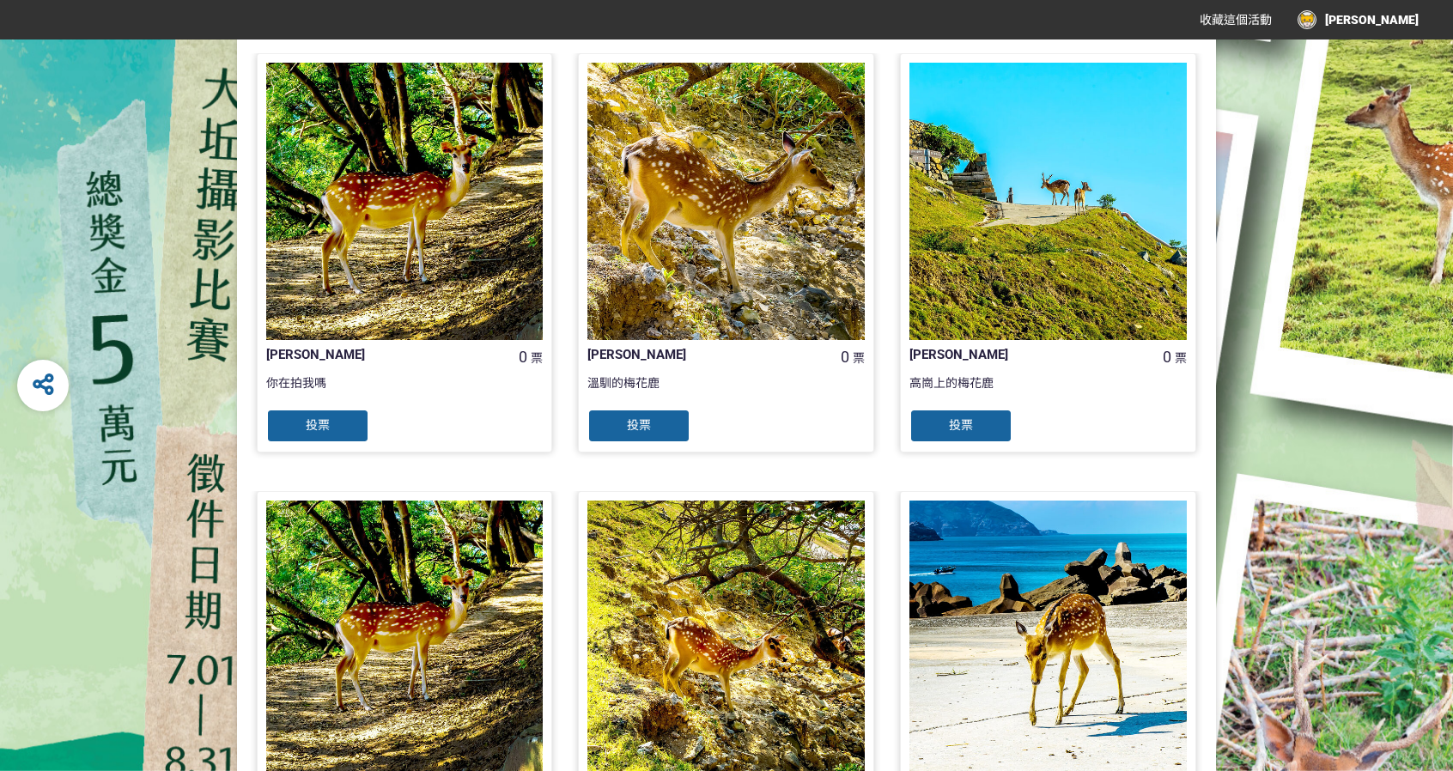
scroll to position [1610, 0]
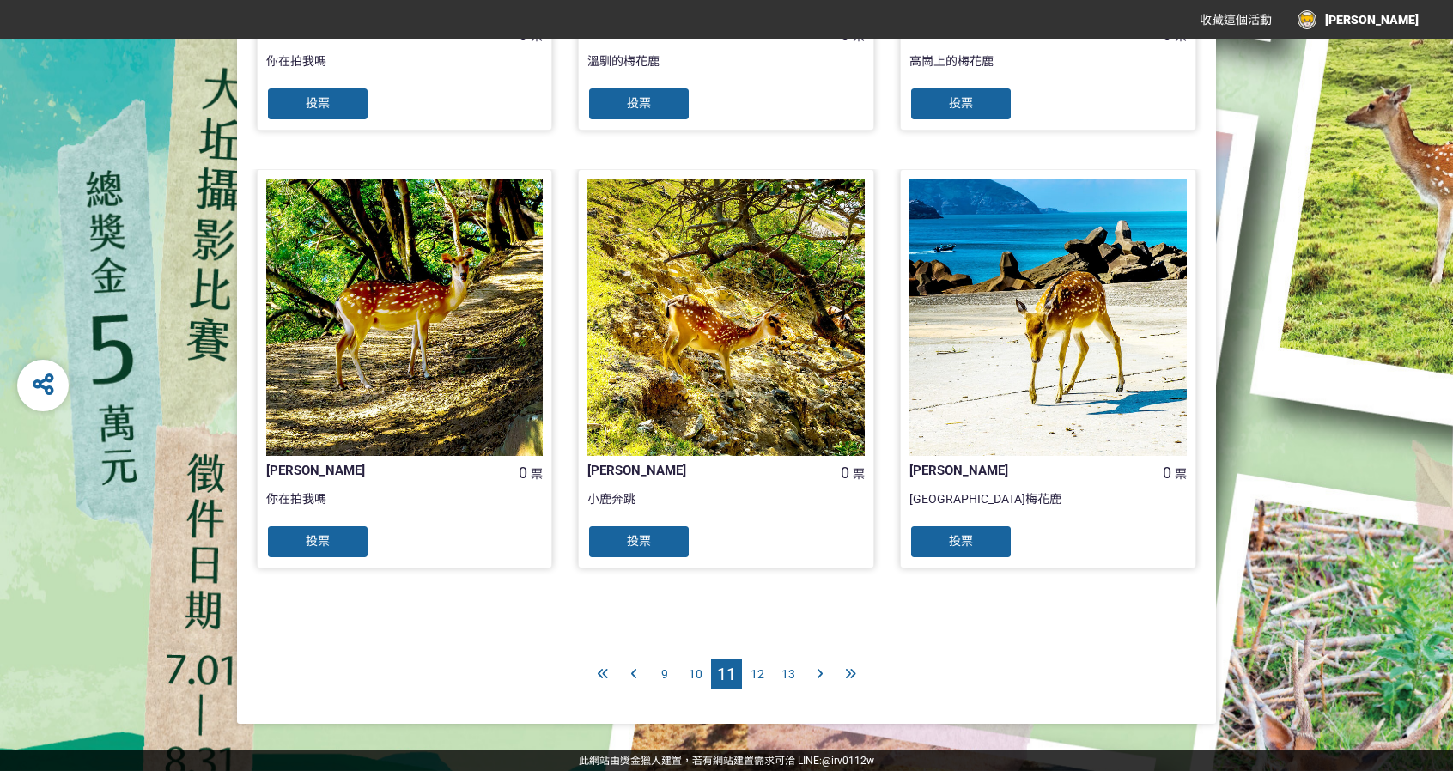
click at [755, 674] on span "12" at bounding box center [757, 674] width 14 height 14
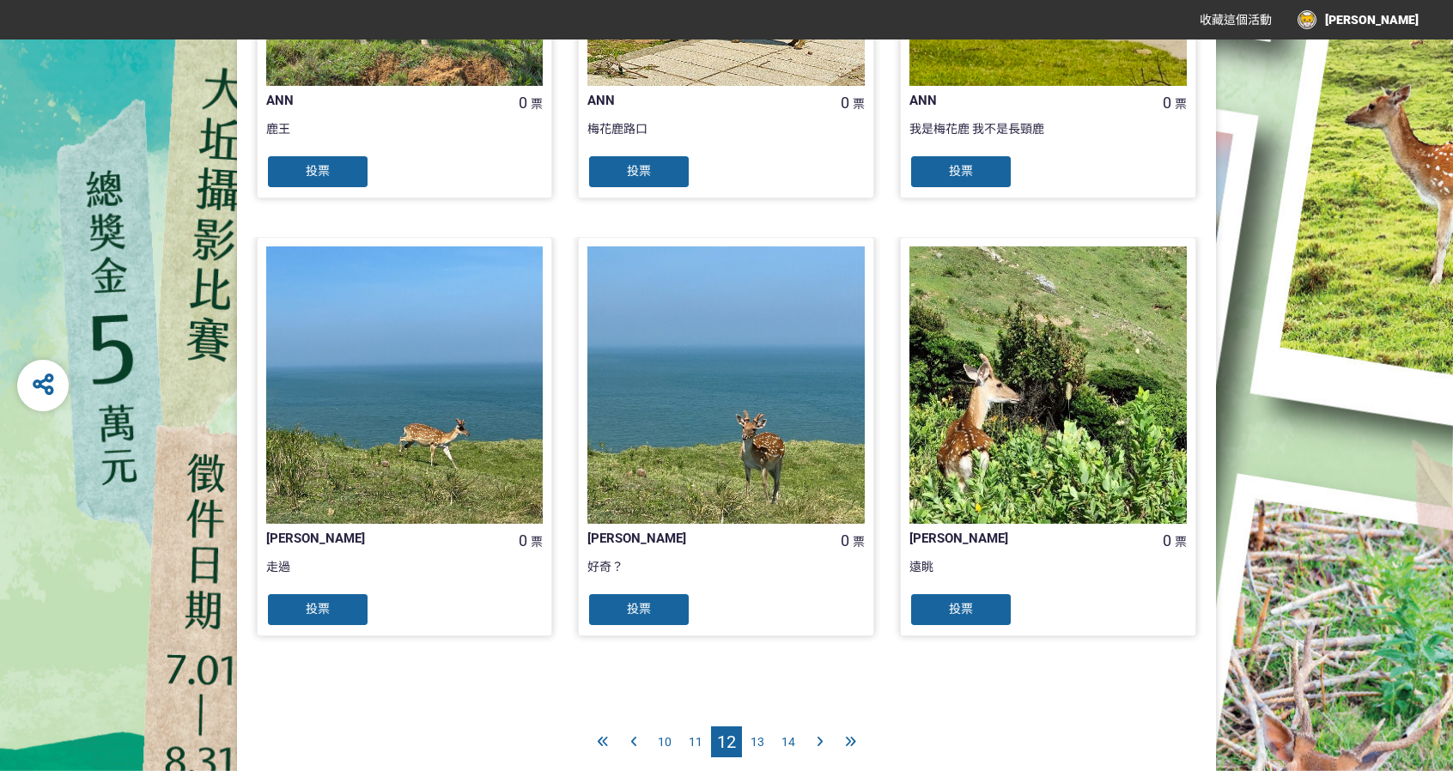
scroll to position [1610, 0]
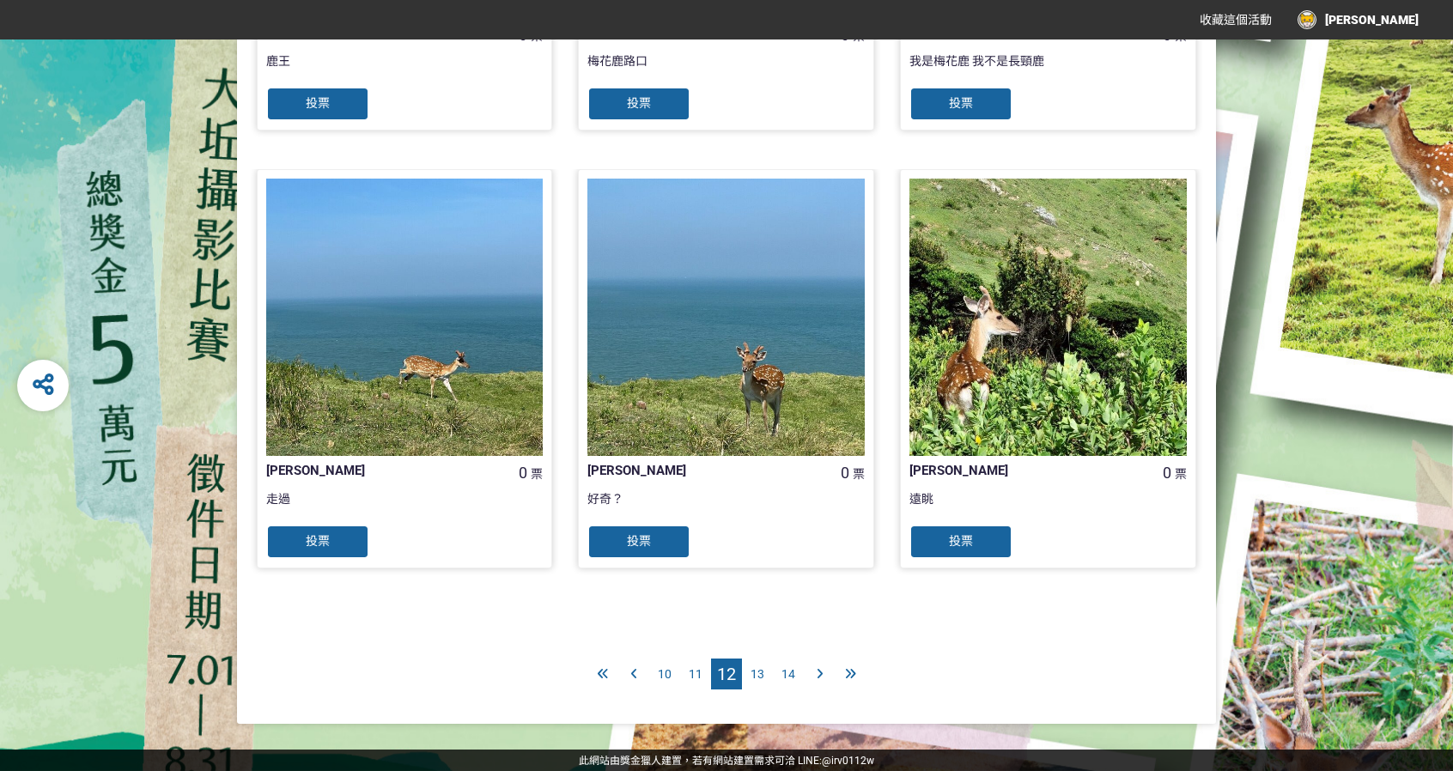
click at [754, 681] on div "13" at bounding box center [757, 673] width 31 height 31
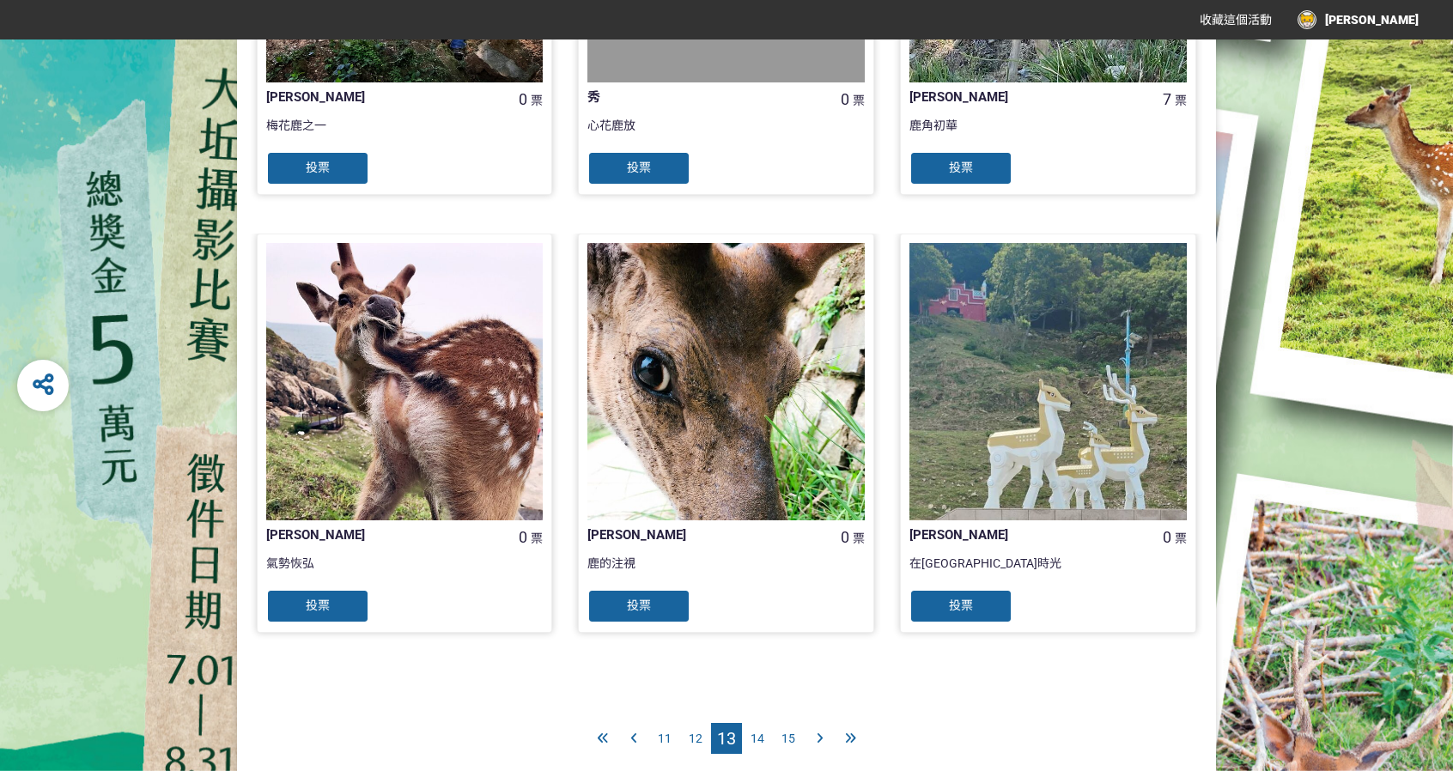
scroll to position [1574, 0]
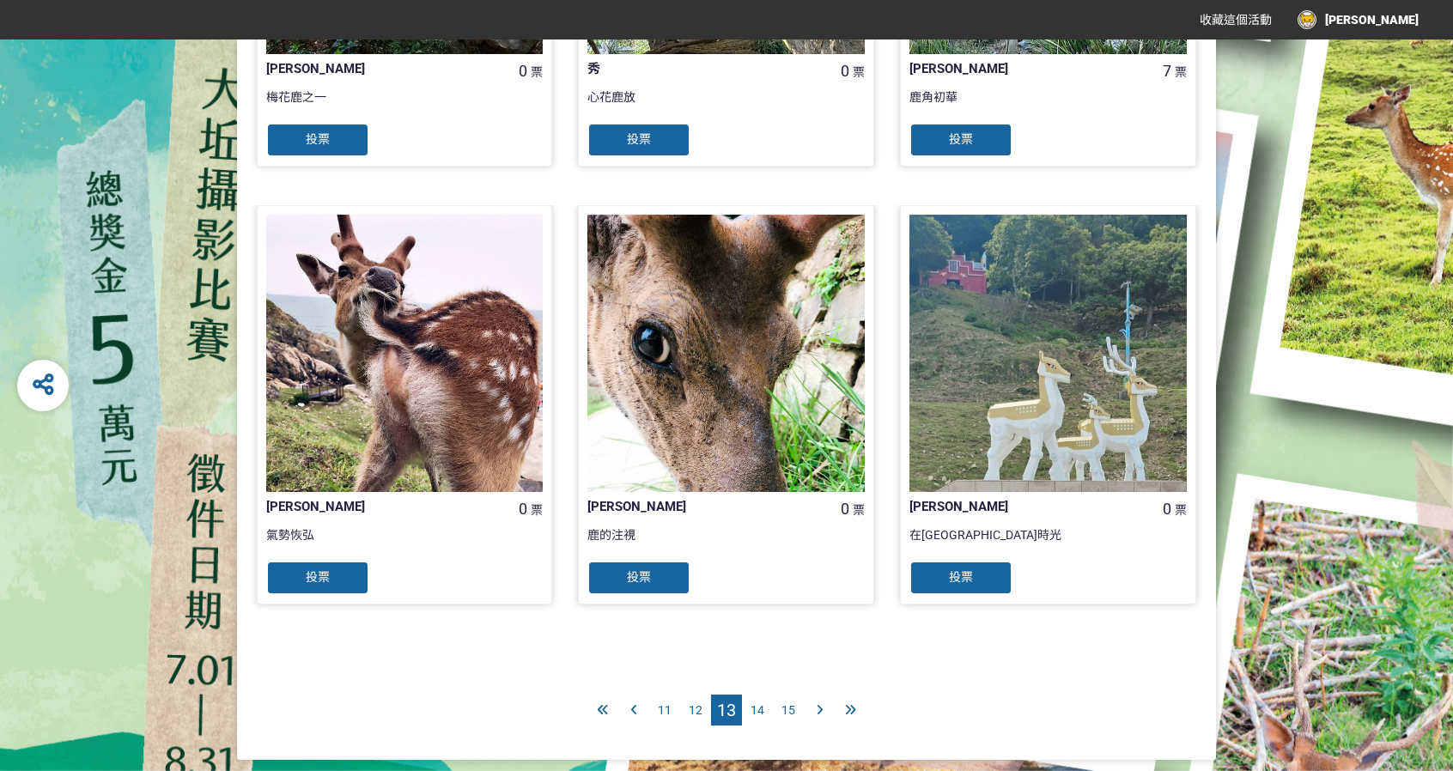
click at [759, 713] on span "14" at bounding box center [757, 710] width 14 height 14
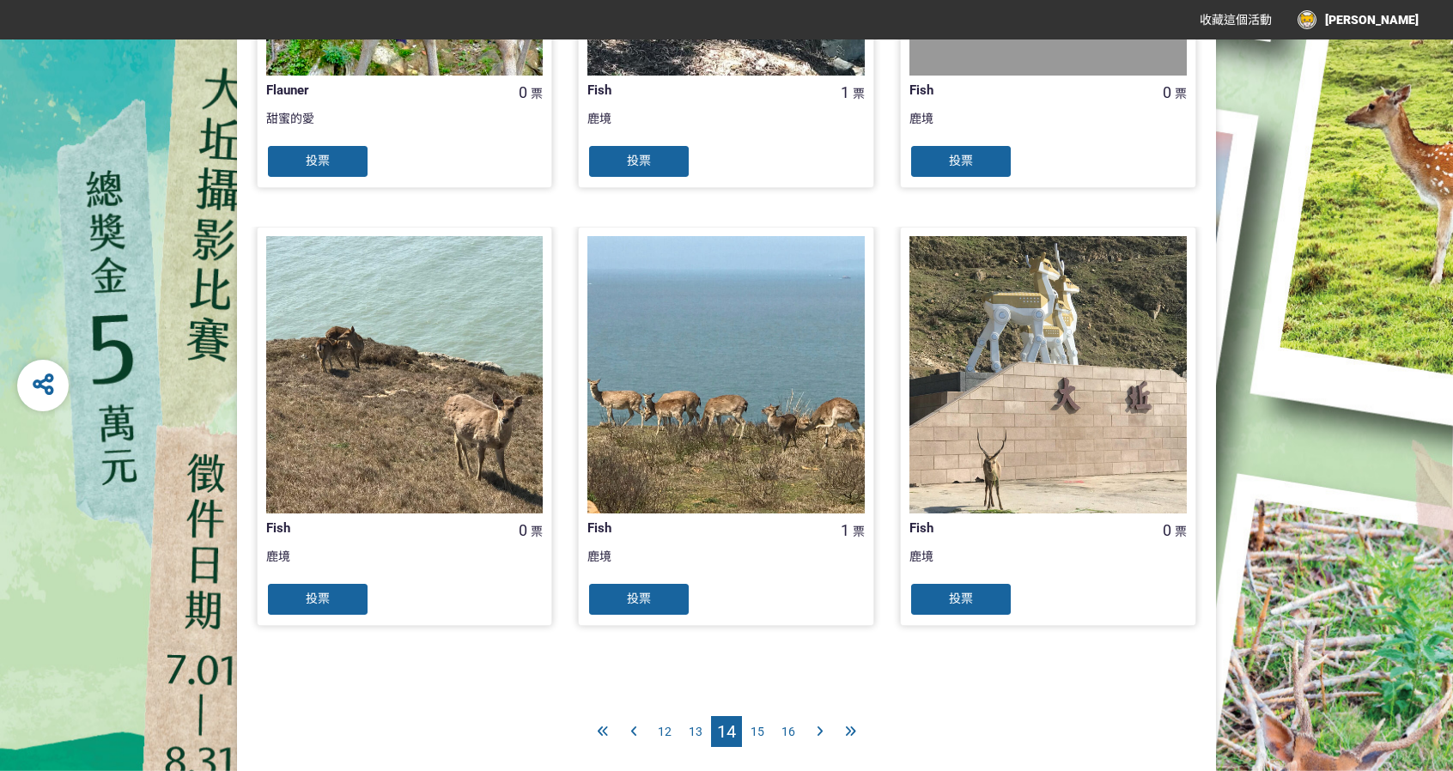
scroll to position [1610, 0]
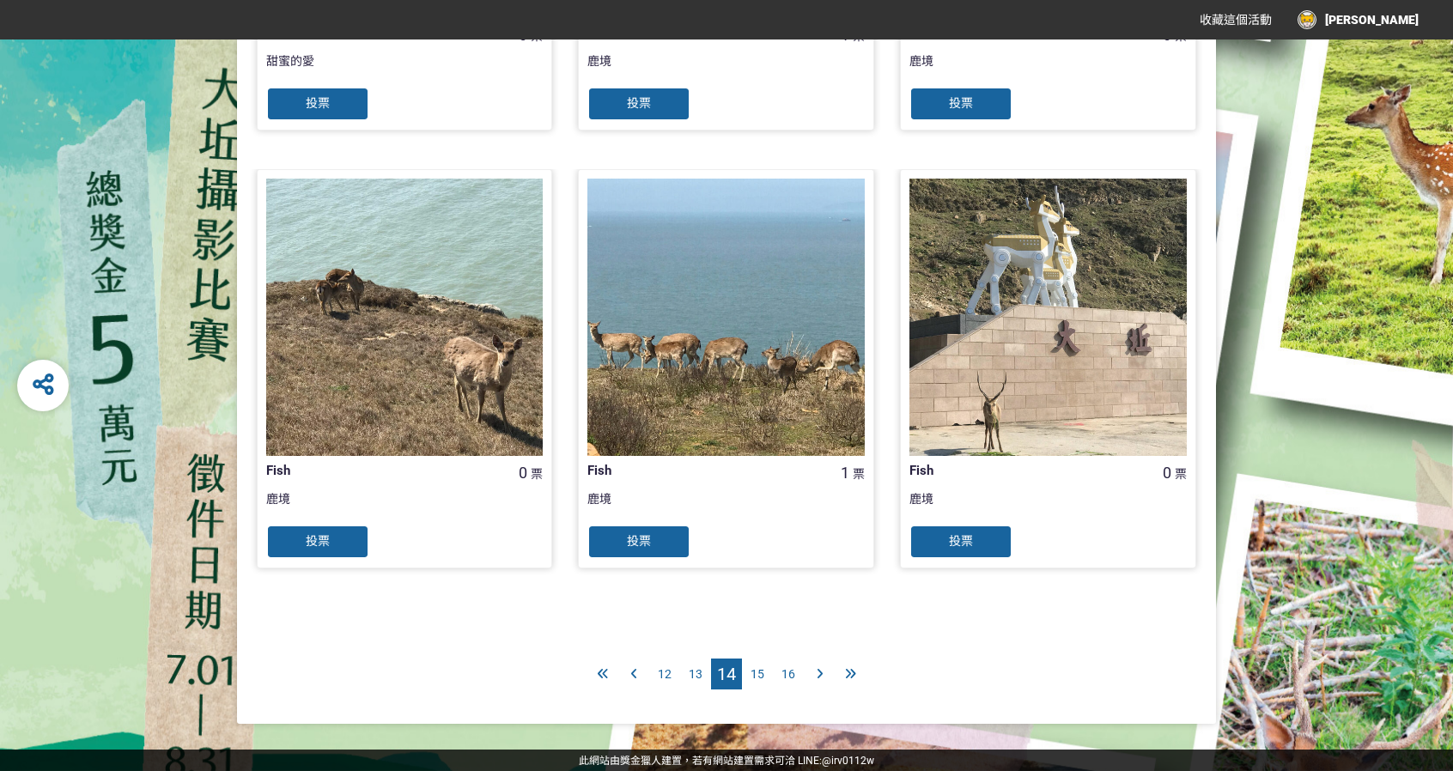
click at [754, 679] on span "15" at bounding box center [757, 674] width 14 height 14
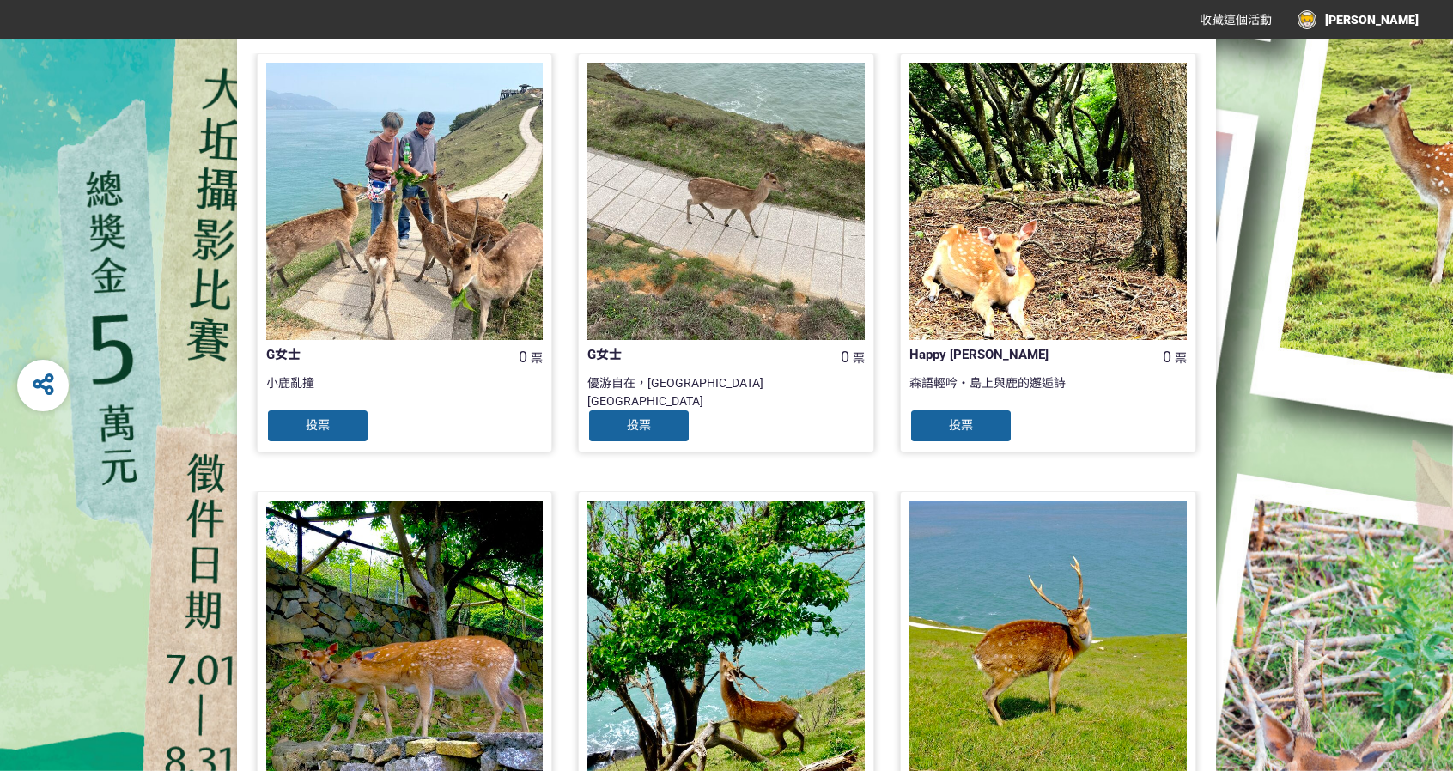
scroll to position [1574, 0]
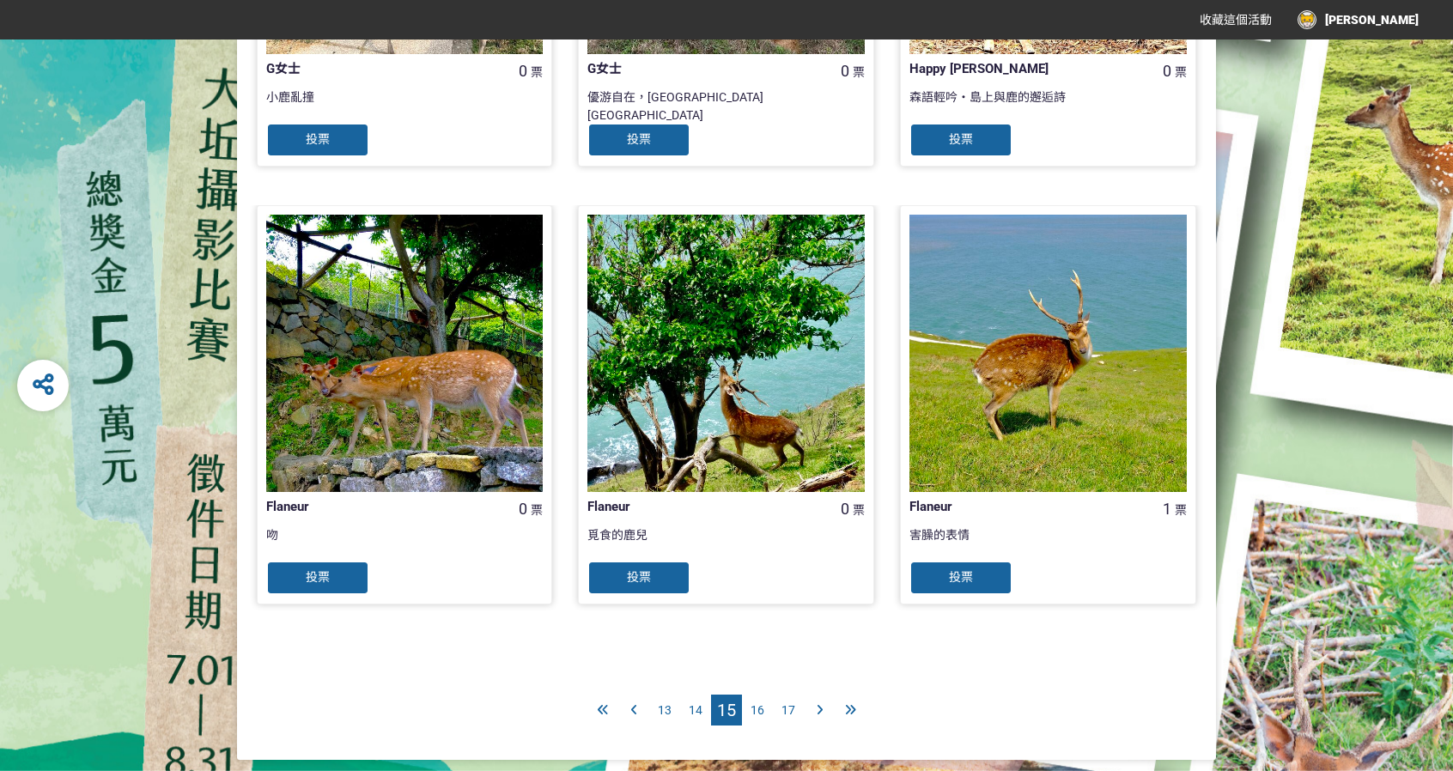
click at [764, 715] on div "16" at bounding box center [757, 710] width 31 height 31
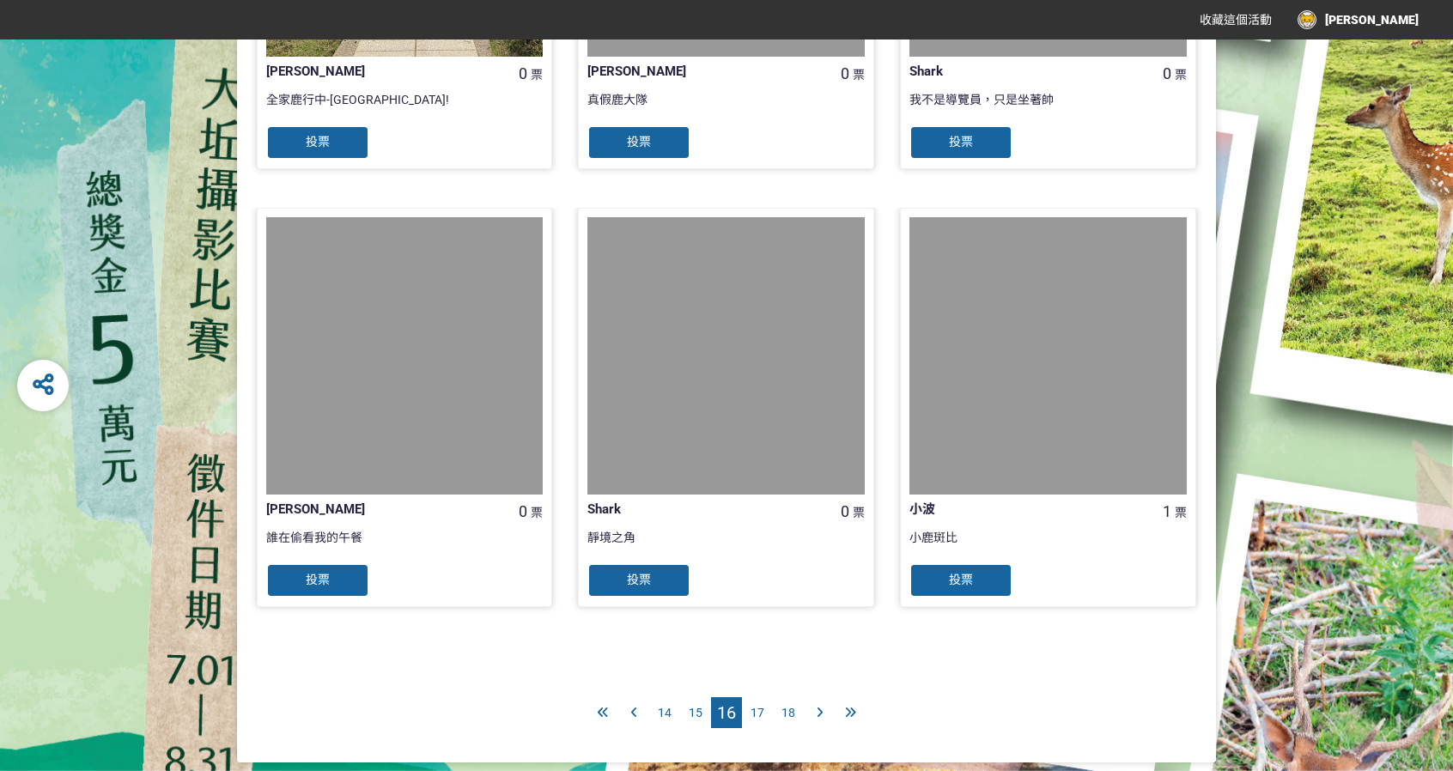
scroll to position [1610, 0]
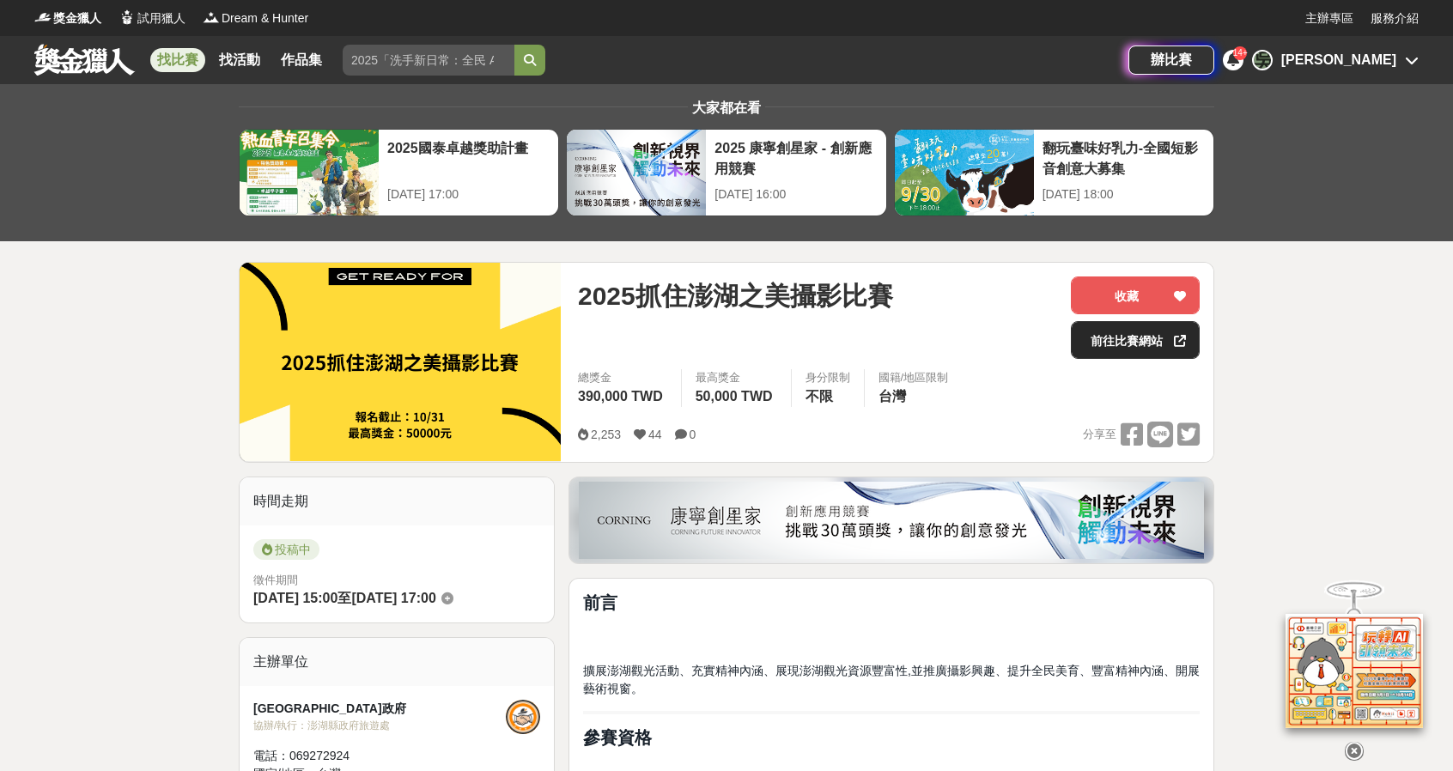
click at [1114, 349] on link "前往比賽網站" at bounding box center [1135, 340] width 129 height 38
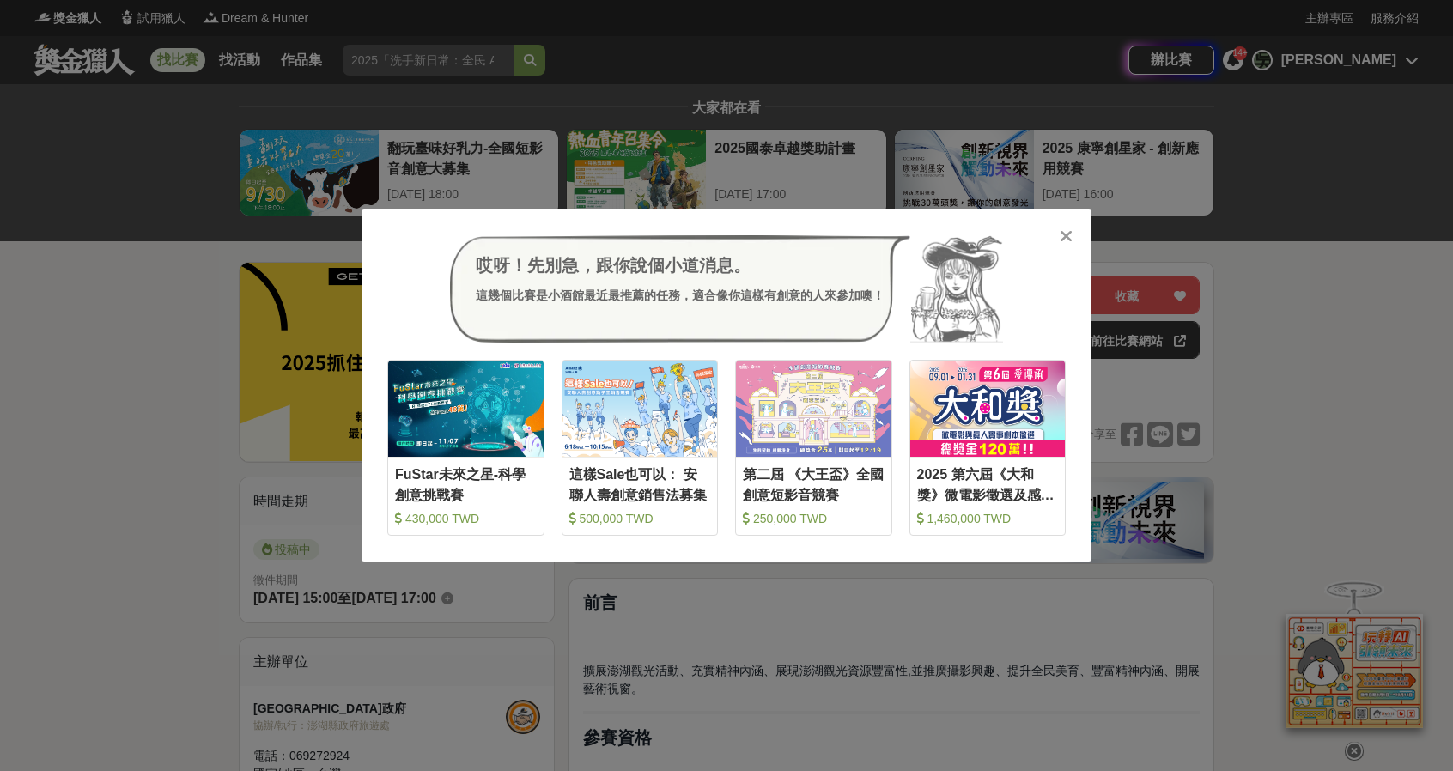
click at [1060, 236] on icon at bounding box center [1065, 236] width 13 height 17
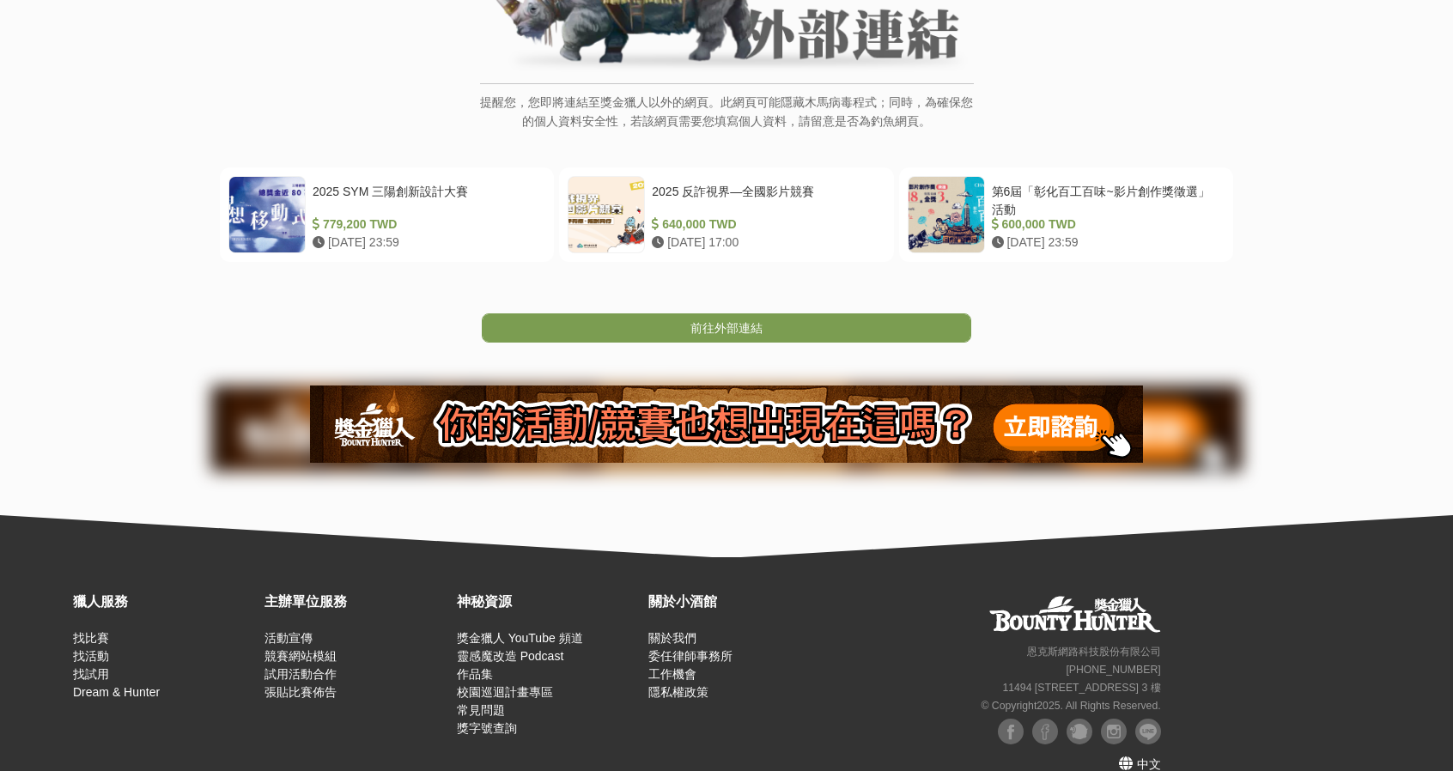
scroll to position [286, 0]
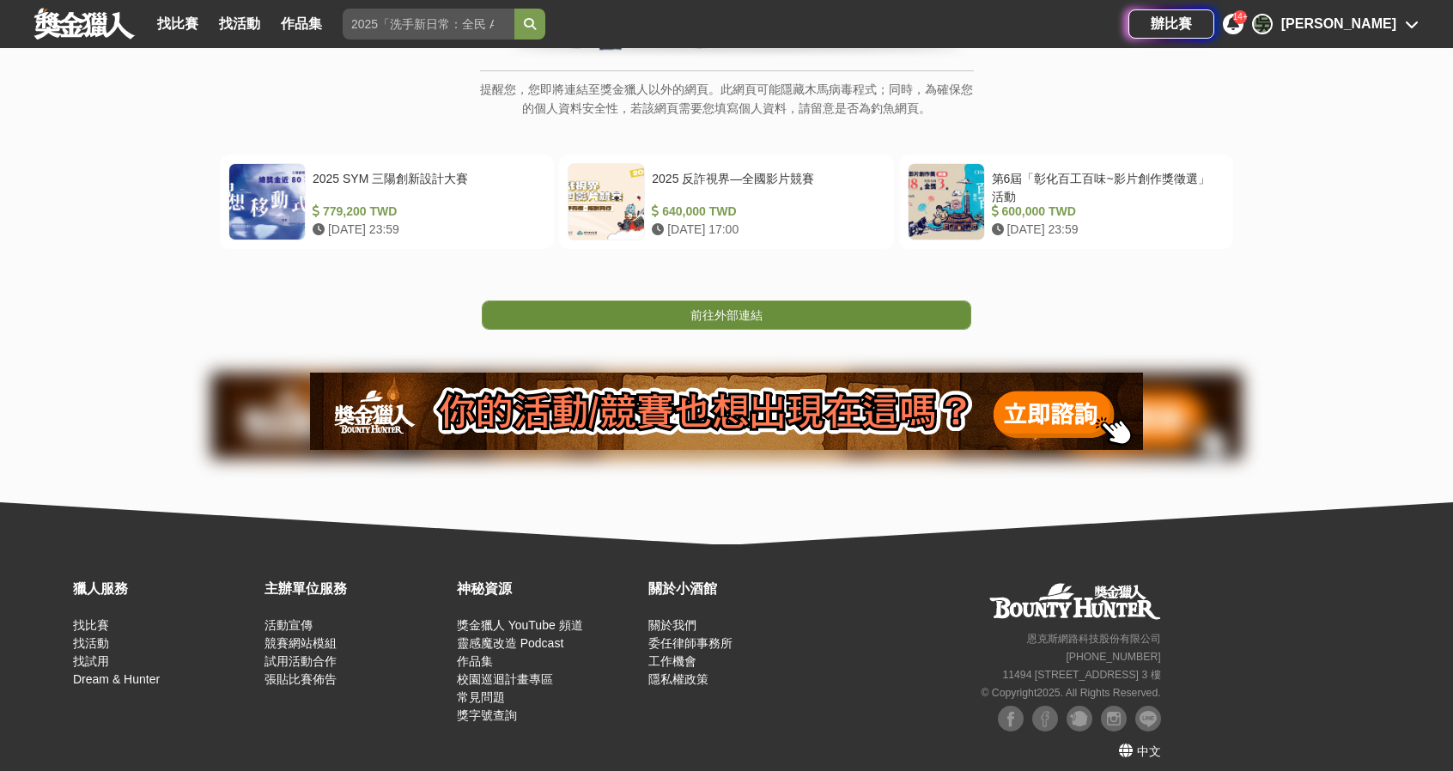
click at [735, 319] on span "前往外部連結" at bounding box center [726, 315] width 72 height 14
